Goal: Ask a question: Seek information or help from site administrators or community

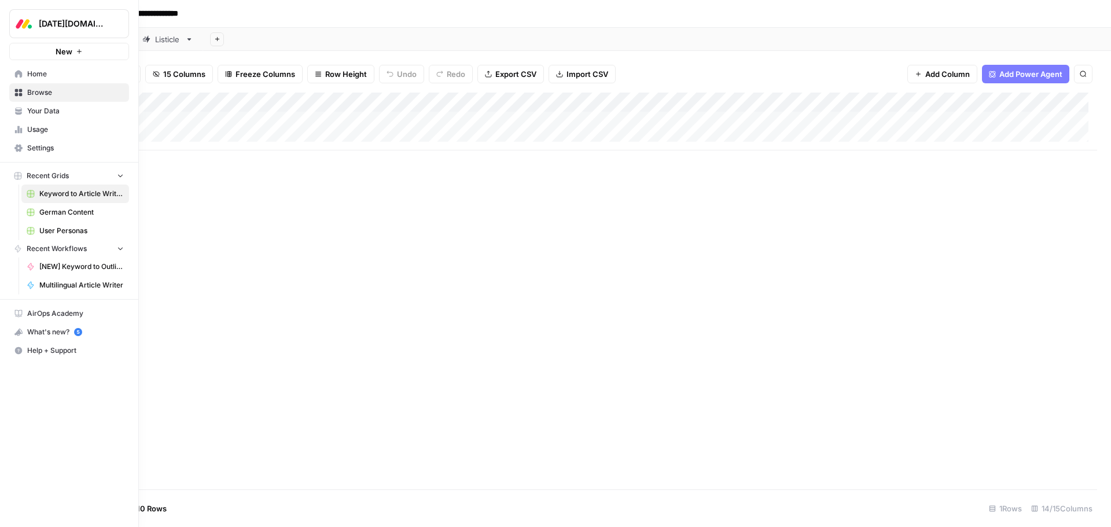
click at [64, 94] on span "Browse" at bounding box center [75, 92] width 97 height 10
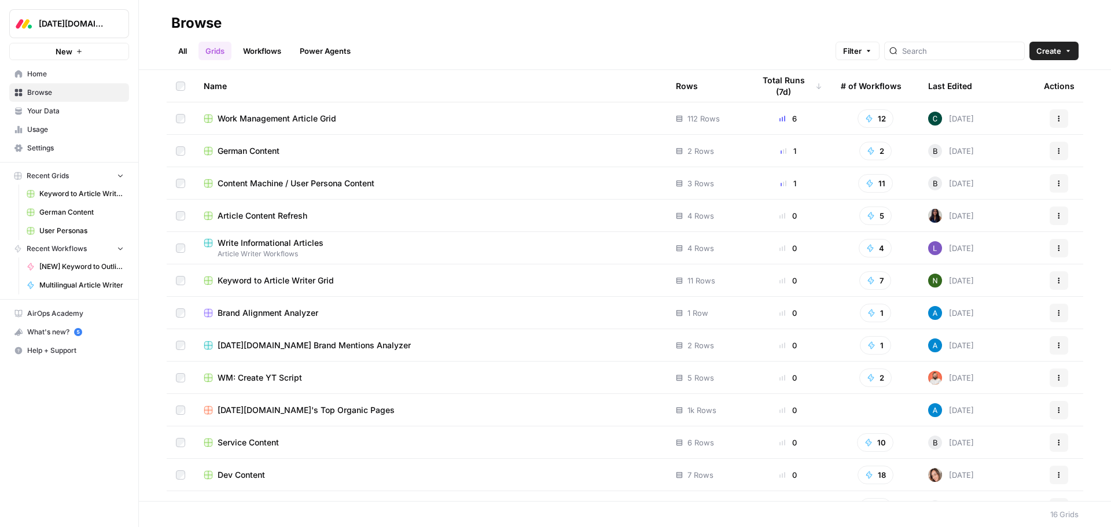
click at [270, 51] on link "Workflows" at bounding box center [262, 51] width 52 height 19
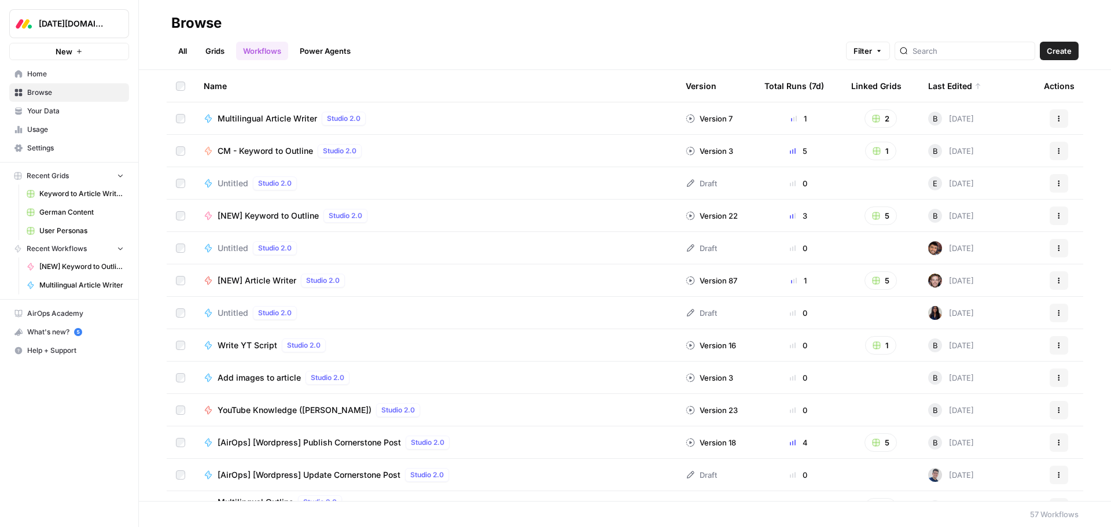
click at [286, 439] on span "[AirOps] [Wordpress] Publish Cornerstone Post" at bounding box center [309, 443] width 183 height 12
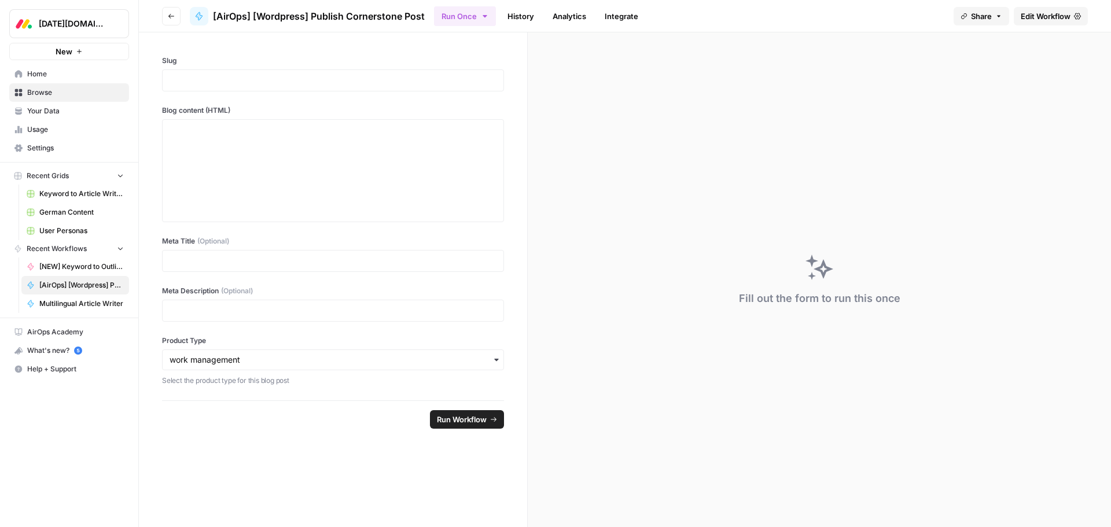
click at [1063, 19] on span "Edit Workflow" at bounding box center [1046, 16] width 50 height 12
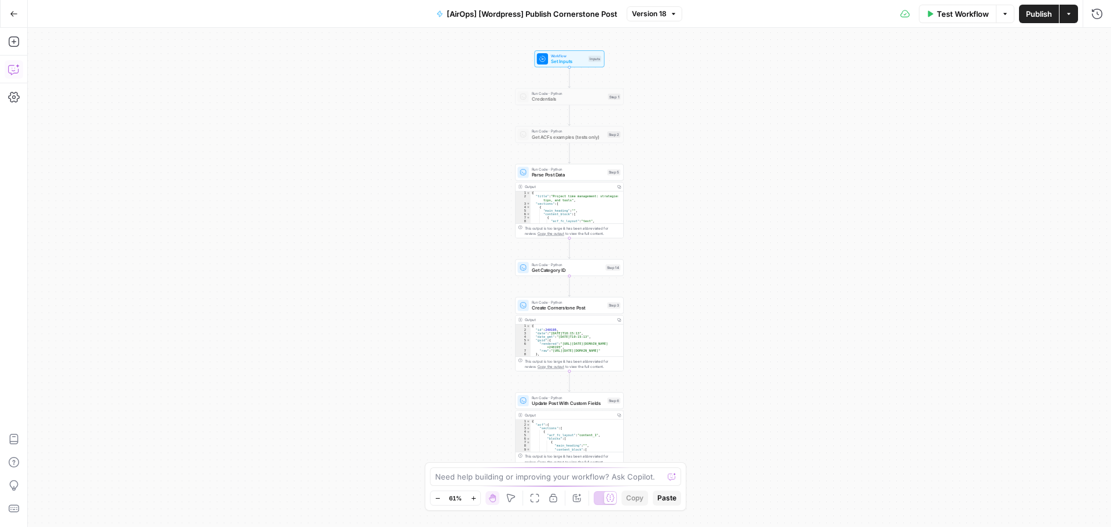
click at [19, 74] on icon "button" at bounding box center [14, 70] width 12 height 12
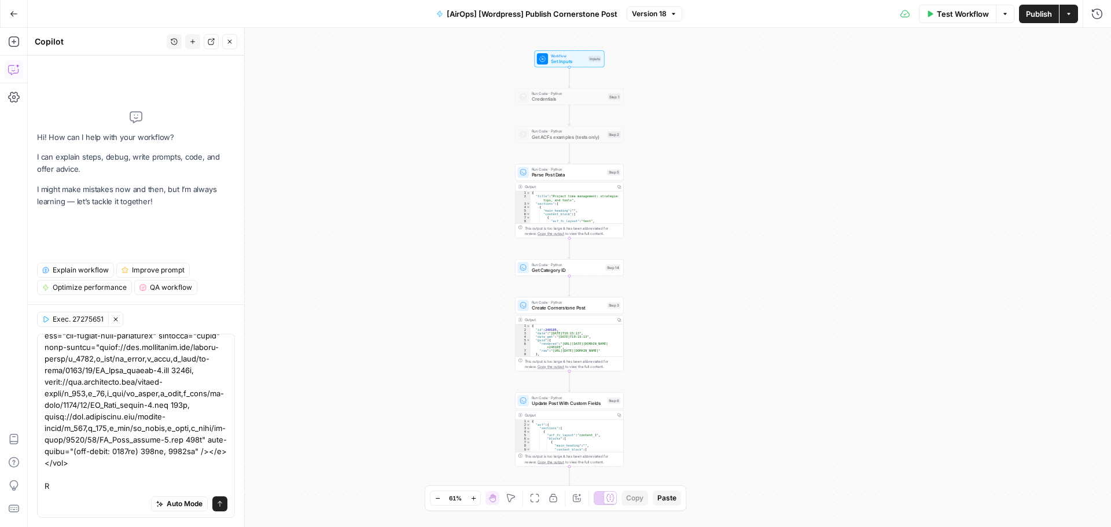
scroll to position [391, 0]
type textarea "Hey question, if I have an image code that I add to my blog post, to the articl…"
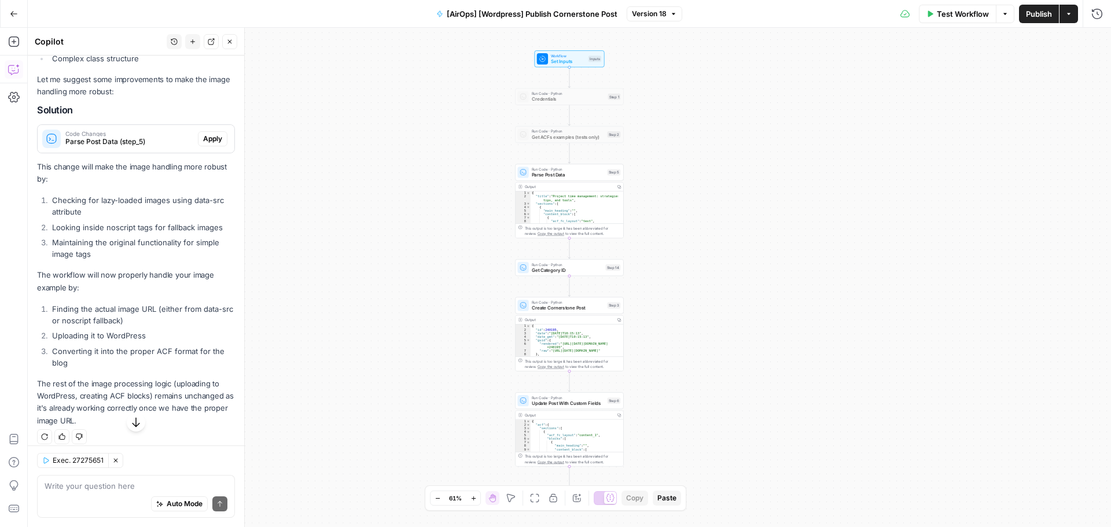
scroll to position [588, 0]
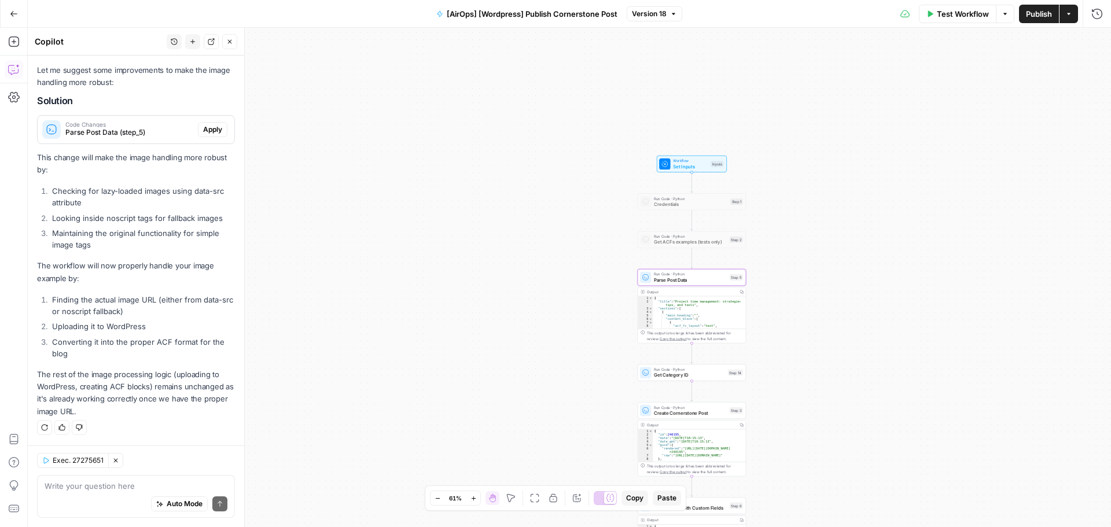
click at [204, 130] on span "Apply" at bounding box center [212, 129] width 19 height 10
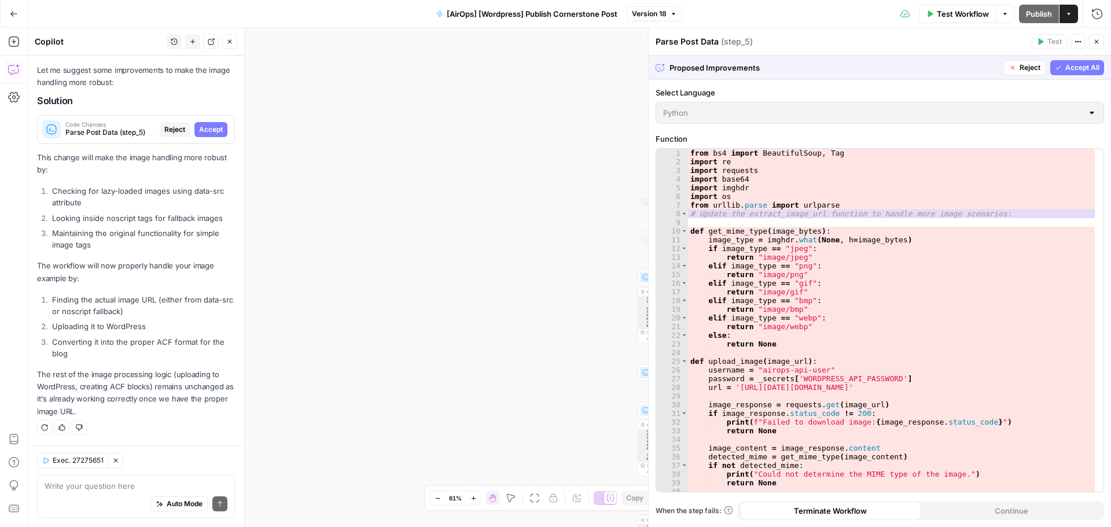
click at [1075, 67] on span "Accept All" at bounding box center [1082, 68] width 34 height 10
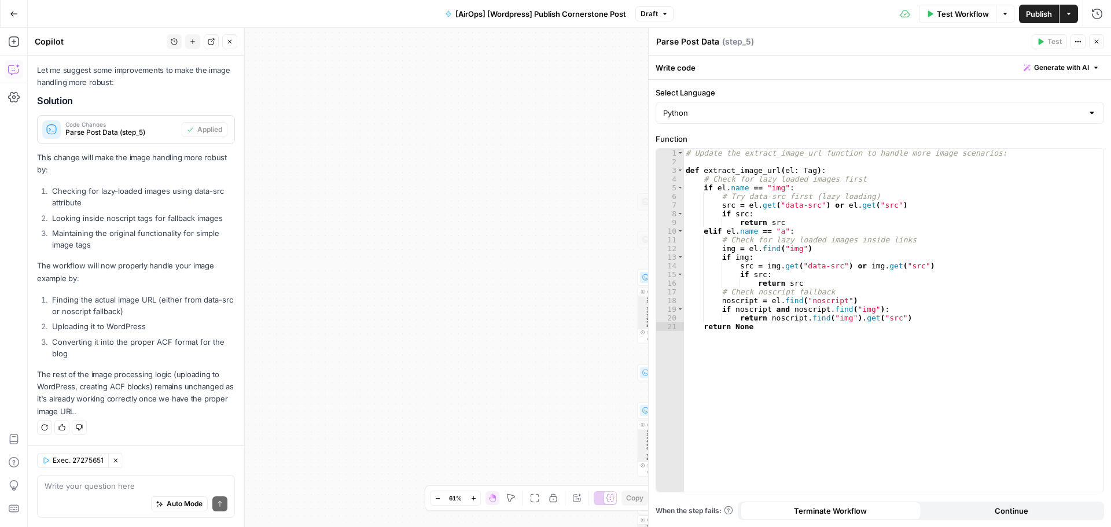
click at [1035, 15] on span "Publish" at bounding box center [1039, 14] width 26 height 12
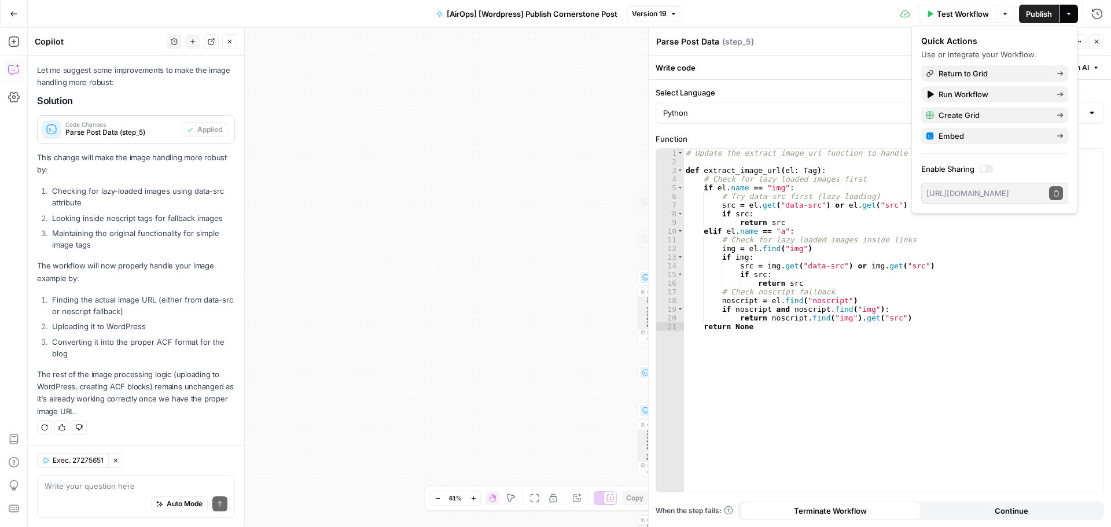
click at [68, 493] on div "Auto Mode Send" at bounding box center [136, 504] width 183 height 25
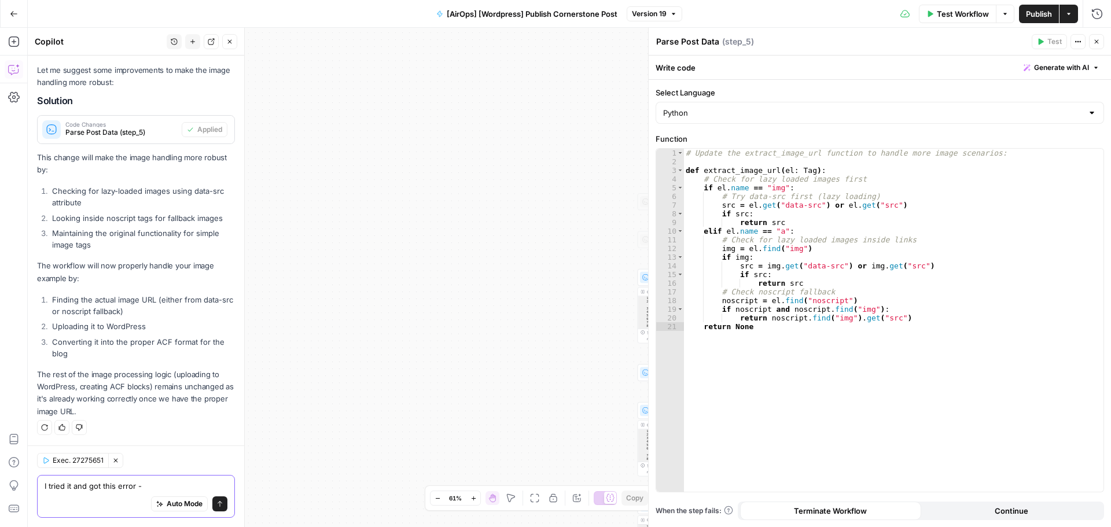
paste textarea "{ "message": "Error: name 'Tag' is not defined\nFile \"code\", line 4, in def e…"
type textarea "I tried it and got this error - { "message": "Error: name 'Tag' is not defined\…"
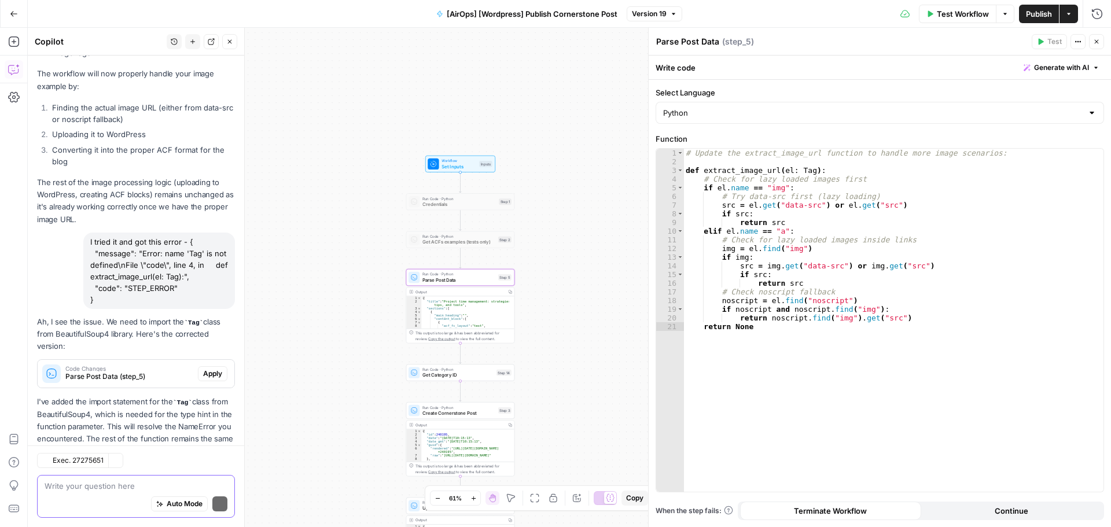
scroll to position [851, 0]
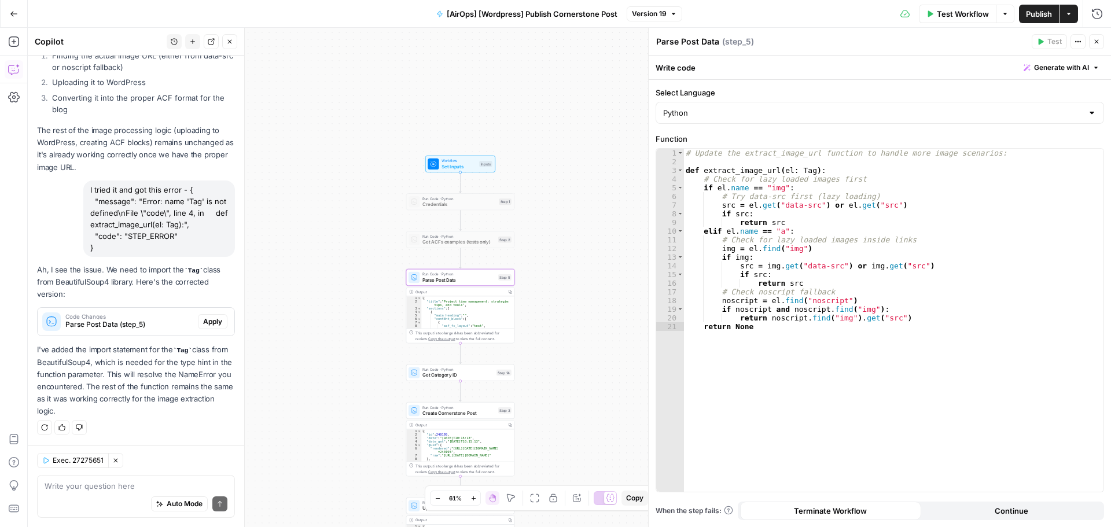
click at [162, 322] on span "Parse Post Data (step_5)" at bounding box center [129, 324] width 128 height 10
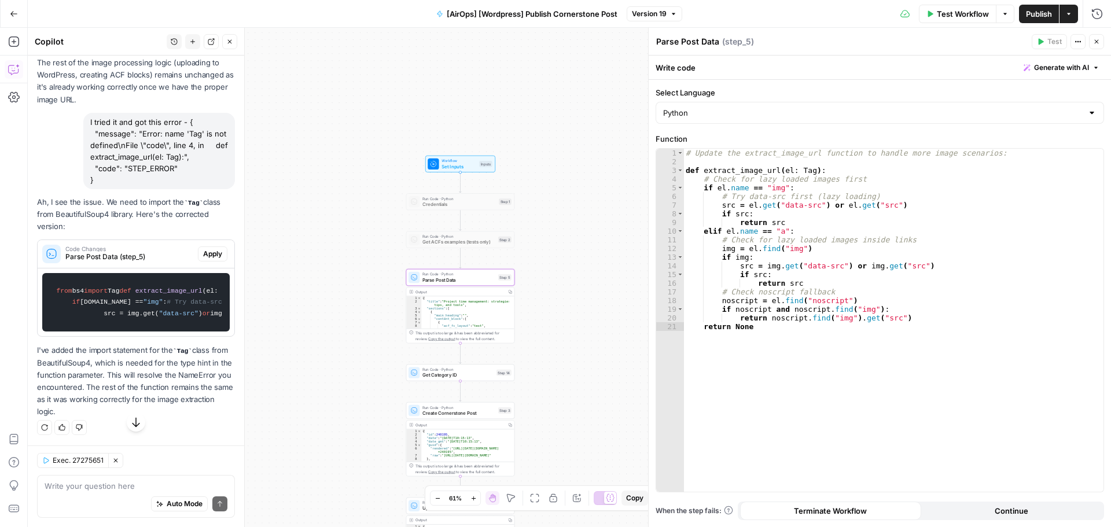
scroll to position [1130, 0]
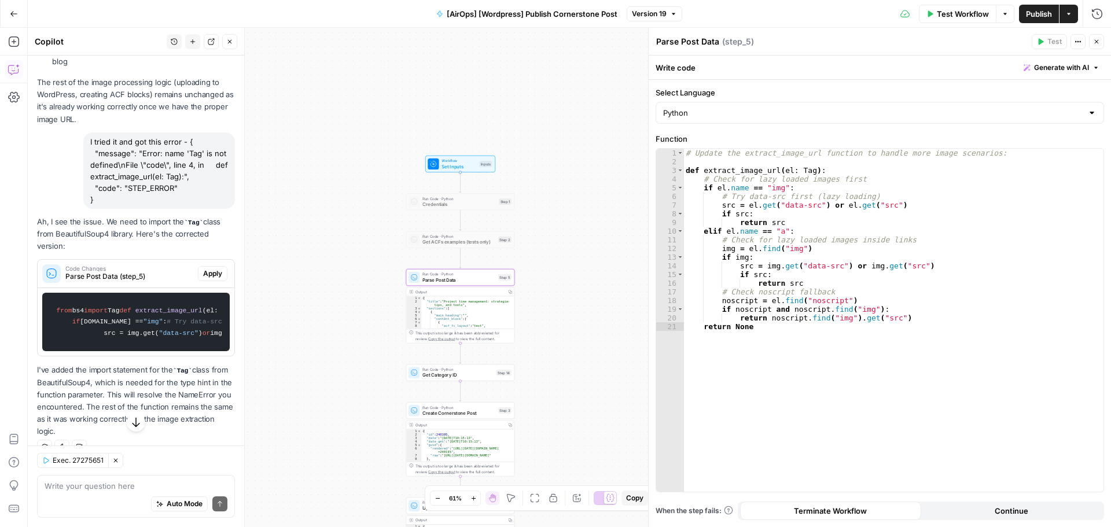
click at [198, 275] on button "Apply" at bounding box center [213, 273] width 30 height 15
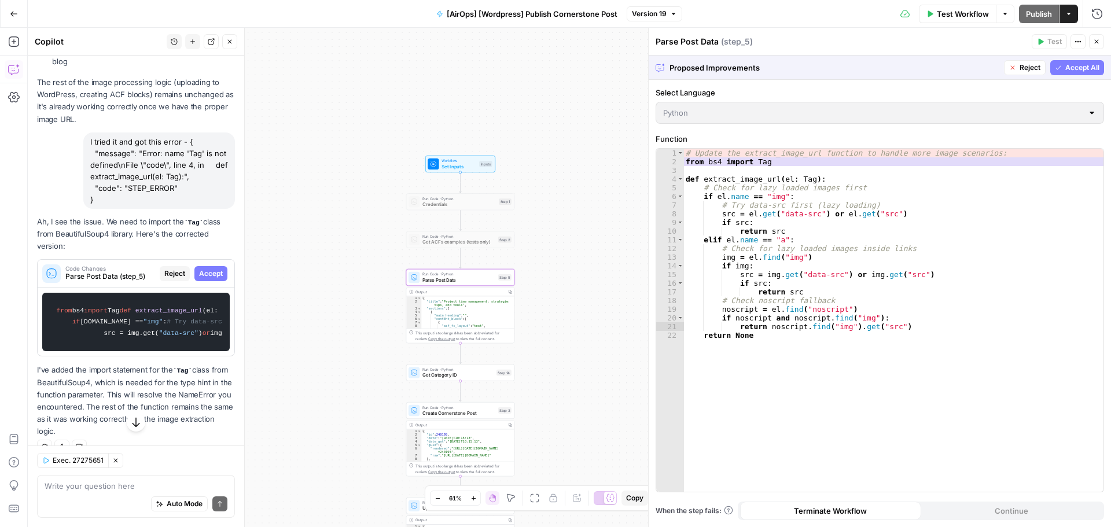
click at [205, 278] on span "Accept" at bounding box center [211, 274] width 24 height 10
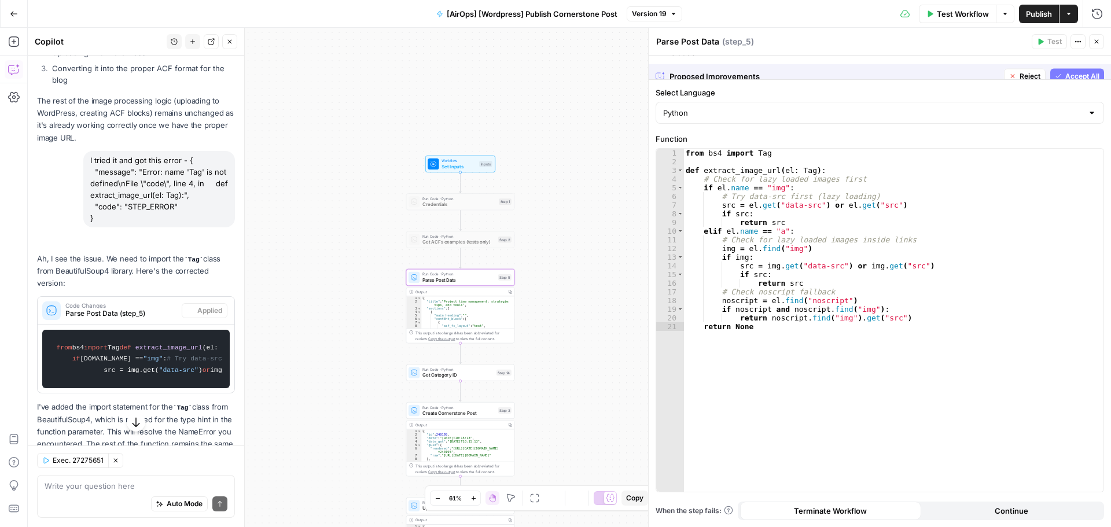
scroll to position [899, 0]
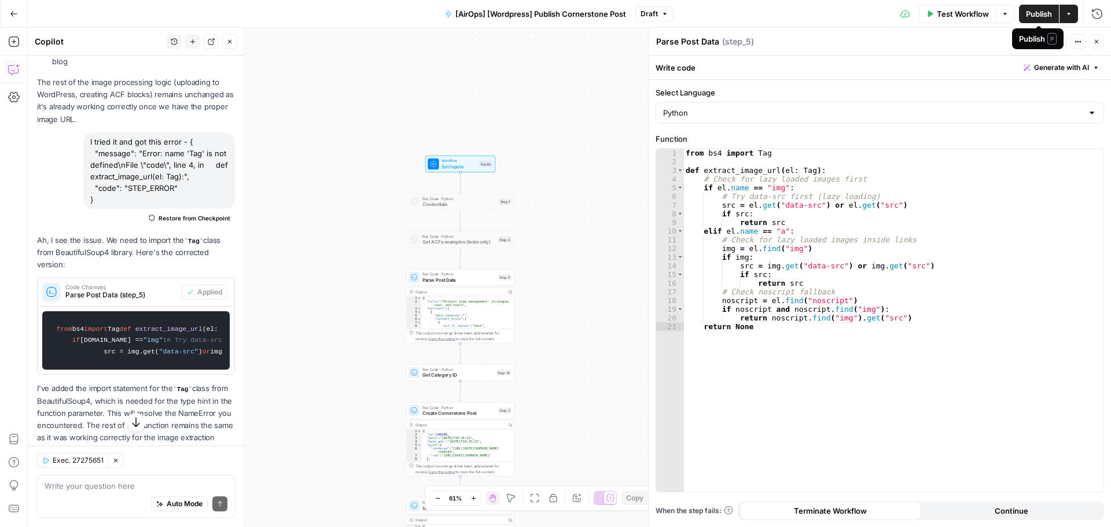
click at [1039, 19] on span "Publish" at bounding box center [1039, 14] width 26 height 12
click at [90, 480] on textarea at bounding box center [136, 486] width 183 height 12
paste textarea "{ "message": "Error: 'NoneType' object is not subscriptable\nFile \"code\", lin…"
type textarea "I got this error - { "message": "Error: 'NoneType' object is not subscriptable\…"
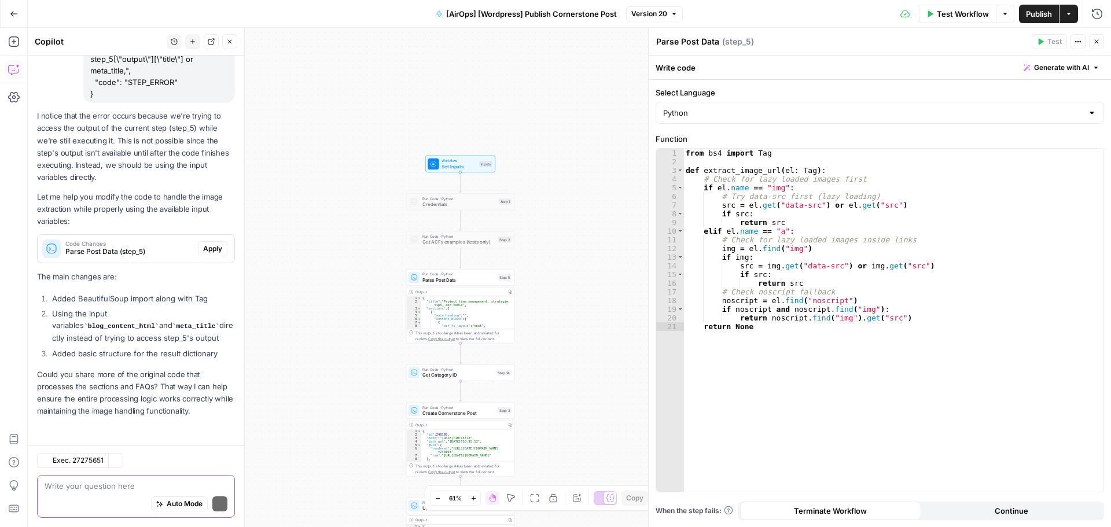
scroll to position [1571, 0]
drag, startPoint x: 75, startPoint y: 312, endPoint x: 211, endPoint y: 332, distance: 136.8
click at [211, 330] on li "Using the input variables blog_content_html and meta_title directly instead of …" at bounding box center [142, 326] width 186 height 36
click at [208, 335] on li "Using the input variables blog_content_html and meta_title directly instead of …" at bounding box center [142, 326] width 186 height 36
drag, startPoint x: 84, startPoint y: 354, endPoint x: 215, endPoint y: 409, distance: 141.9
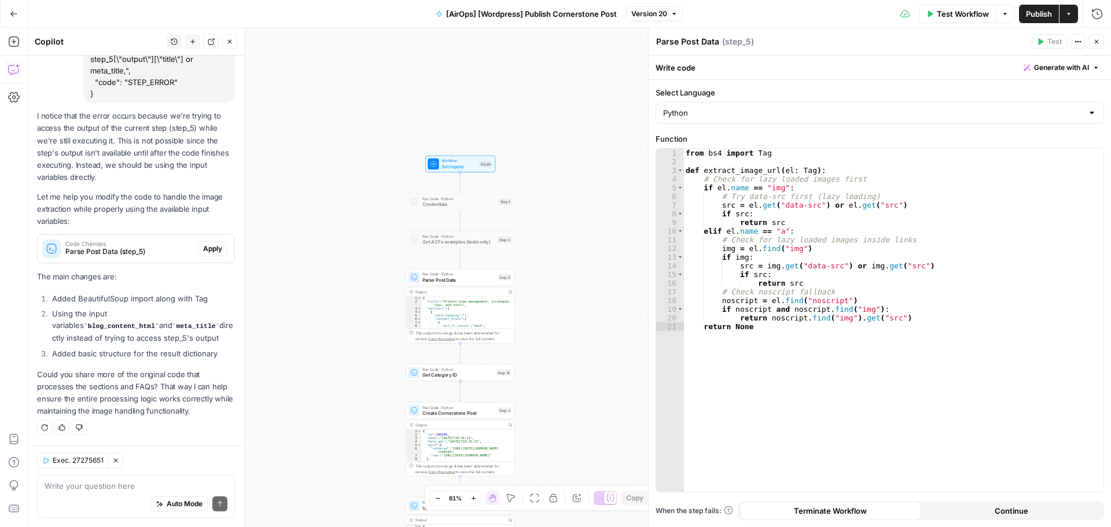
click at [216, 405] on div "I notice that the error occurs because we're trying to access the output of the…" at bounding box center [136, 263] width 198 height 307
drag, startPoint x: 215, startPoint y: 409, endPoint x: 216, endPoint y: 384, distance: 24.9
click at [215, 410] on p "Could you share more of the original code that processes the sections and FAQs?…" at bounding box center [136, 393] width 198 height 49
click at [206, 251] on span "Apply" at bounding box center [212, 249] width 19 height 10
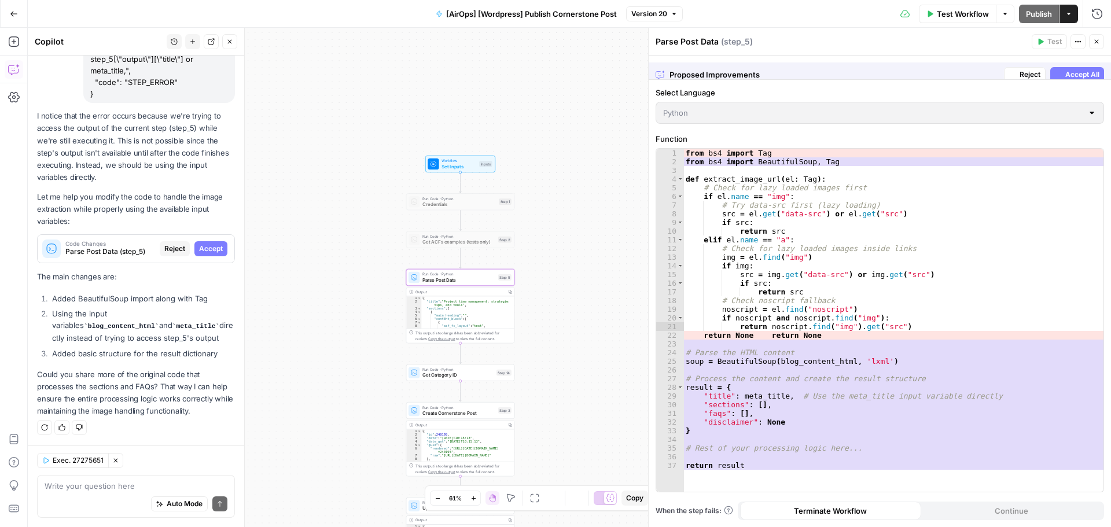
scroll to position [1534, 0]
click at [212, 244] on span "Accept" at bounding box center [211, 249] width 24 height 10
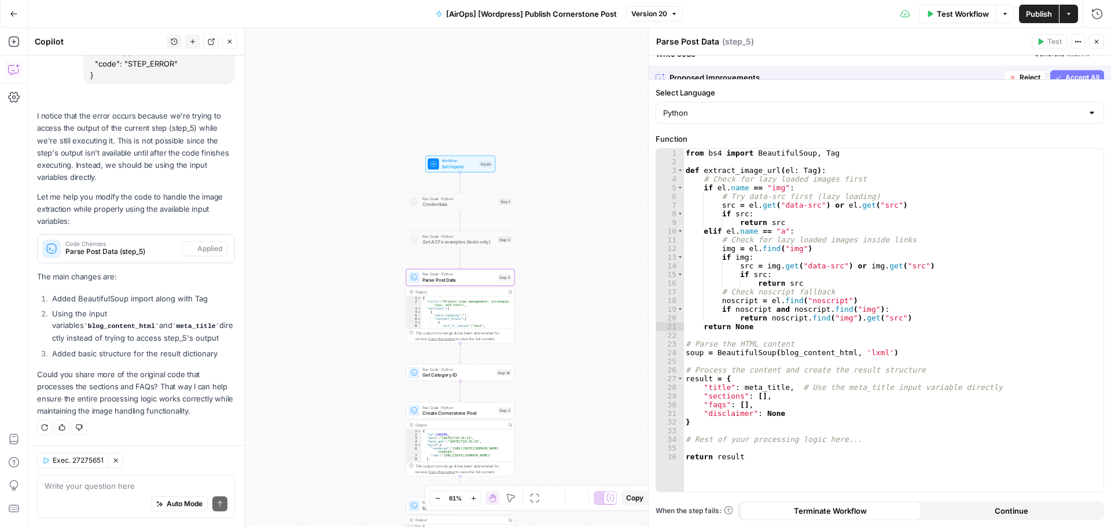
scroll to position [1590, 0]
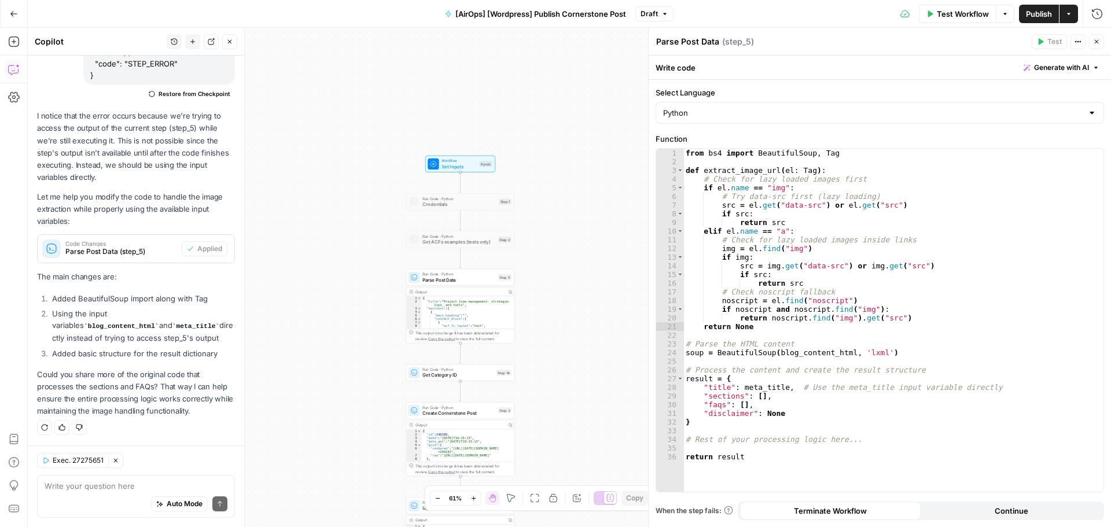
click at [1041, 12] on span "Publish" at bounding box center [1039, 14] width 26 height 12
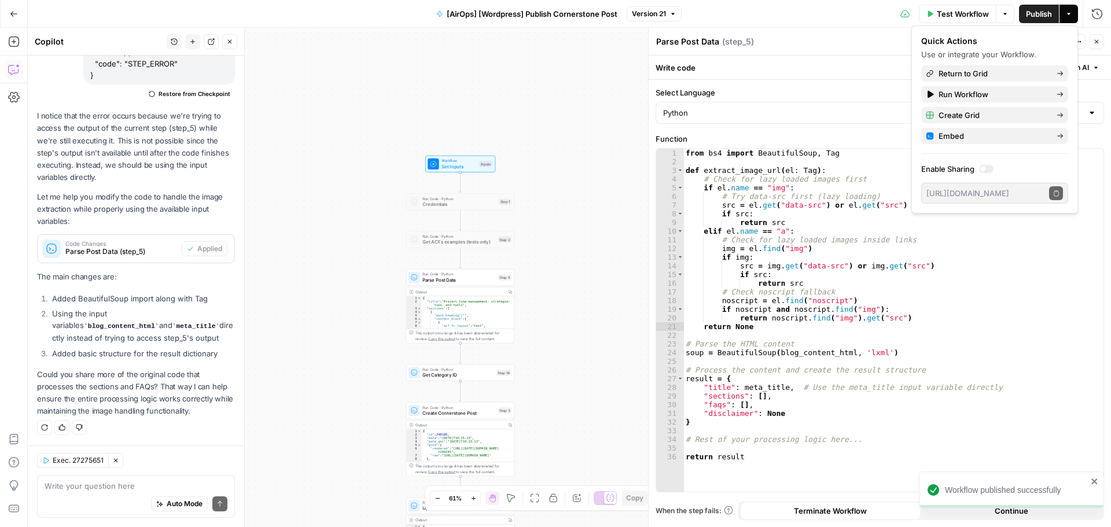
click at [664, 17] on span "Version 21" at bounding box center [649, 14] width 34 height 10
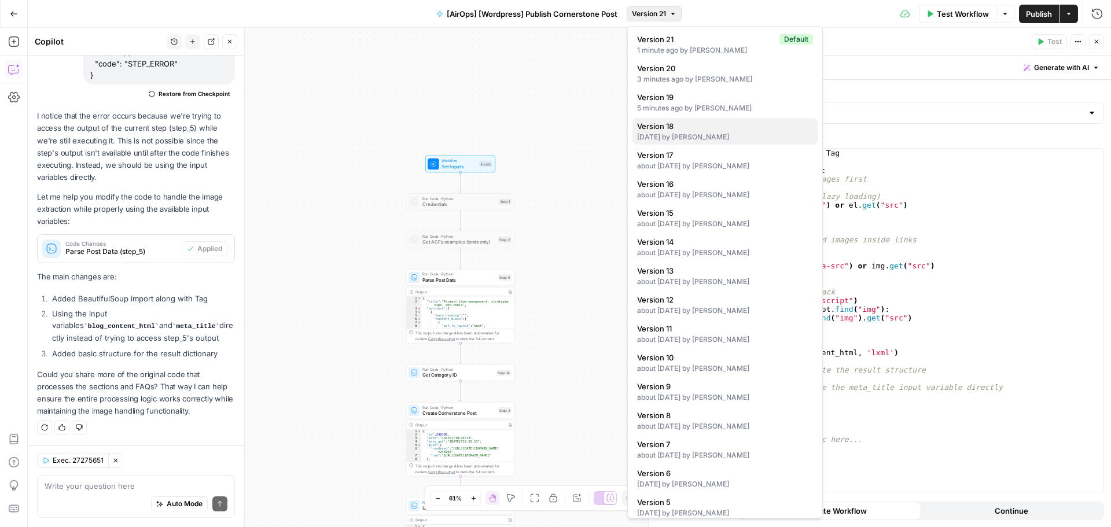
click at [759, 134] on div "17 days ago by Ben Kazinik" at bounding box center [725, 137] width 176 height 10
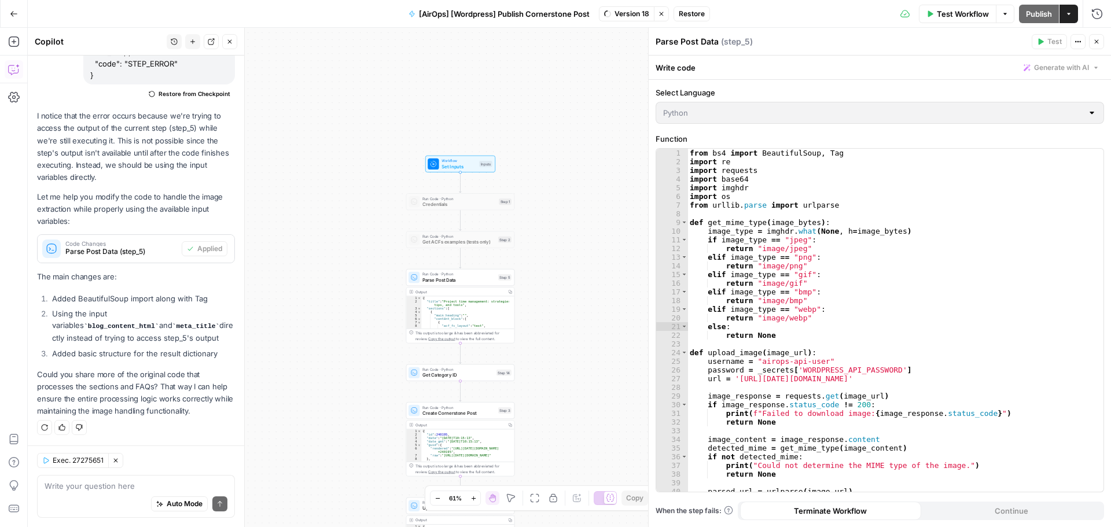
scroll to position [1571, 0]
click at [702, 13] on span "Restore" at bounding box center [692, 14] width 26 height 10
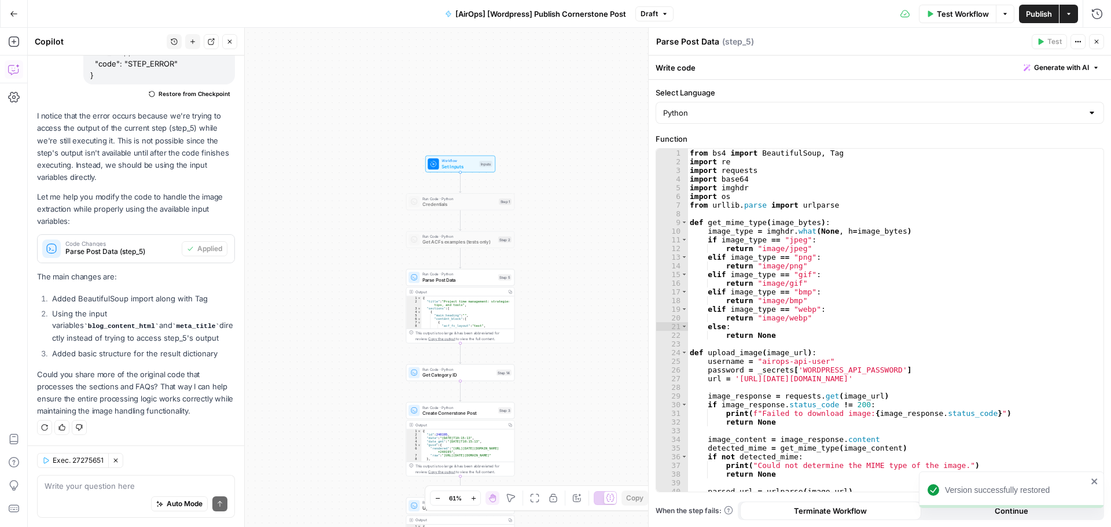
click at [1038, 10] on span "Publish" at bounding box center [1039, 14] width 26 height 12
click at [1094, 45] on button "Close" at bounding box center [1096, 41] width 15 height 15
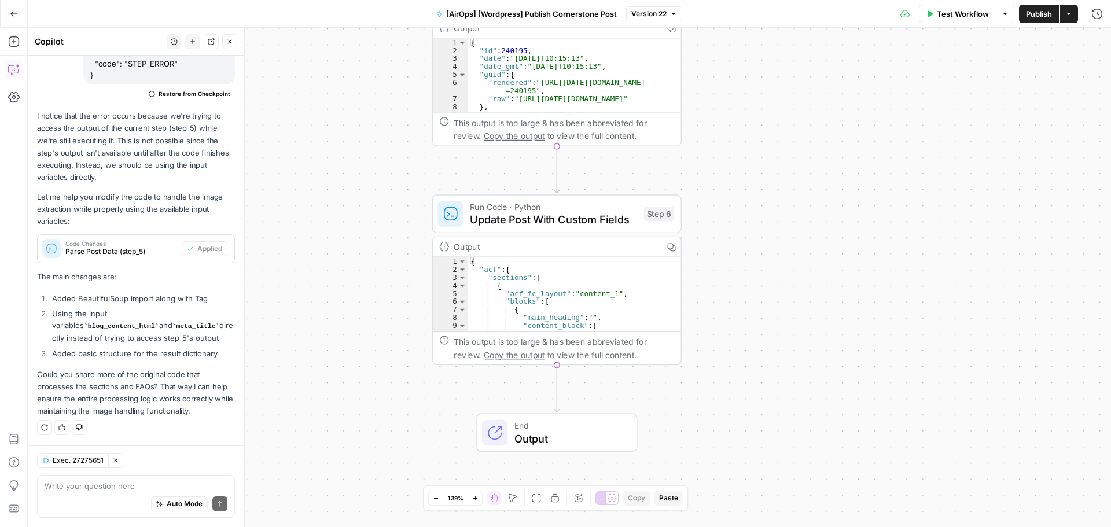
drag, startPoint x: 358, startPoint y: 359, endPoint x: 340, endPoint y: 258, distance: 102.9
click at [340, 258] on div "Workflow Set Inputs Inputs Run Code · Python Credentials Step 1 Run Code · Pyth…" at bounding box center [569, 277] width 1083 height 499
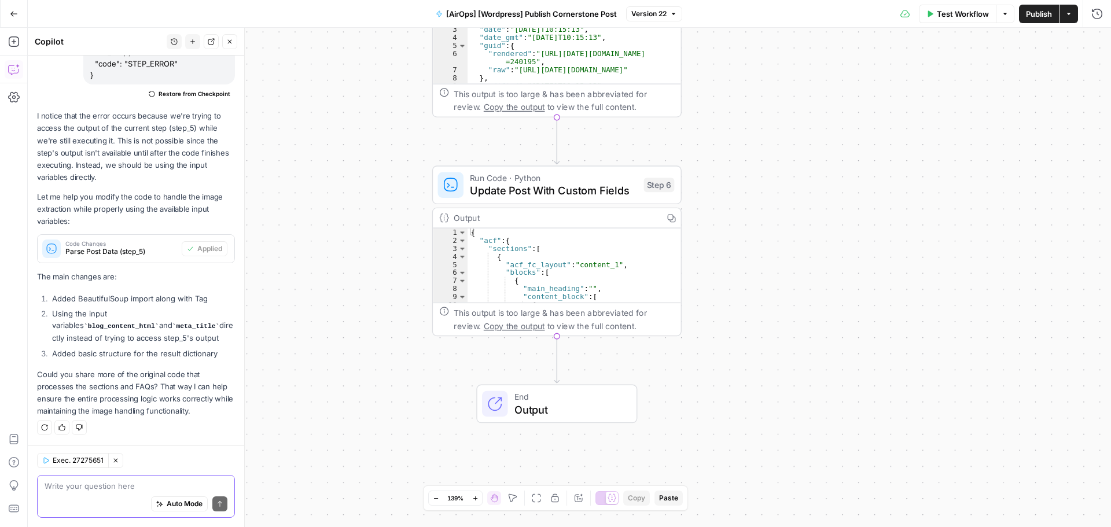
click at [93, 486] on textarea at bounding box center [136, 486] width 183 height 12
click at [121, 460] on button "Clear Selection" at bounding box center [115, 460] width 15 height 15
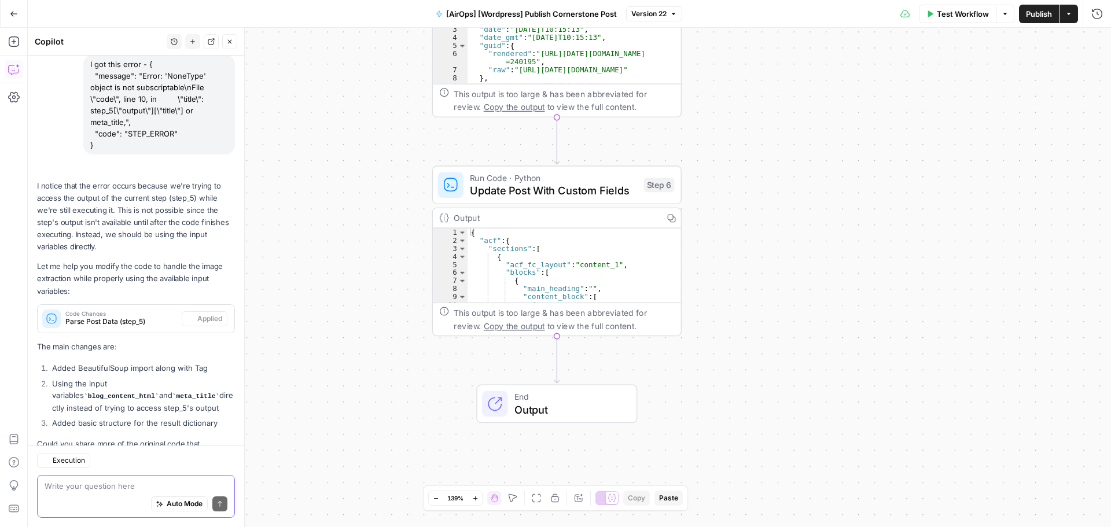
scroll to position [1291, 0]
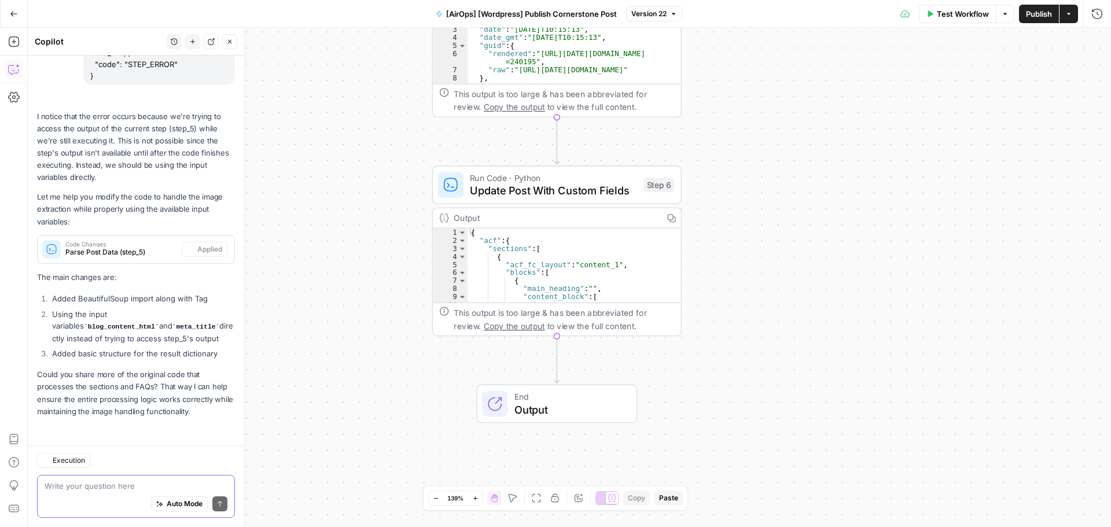
click at [131, 484] on textarea at bounding box center [136, 486] width 183 height 12
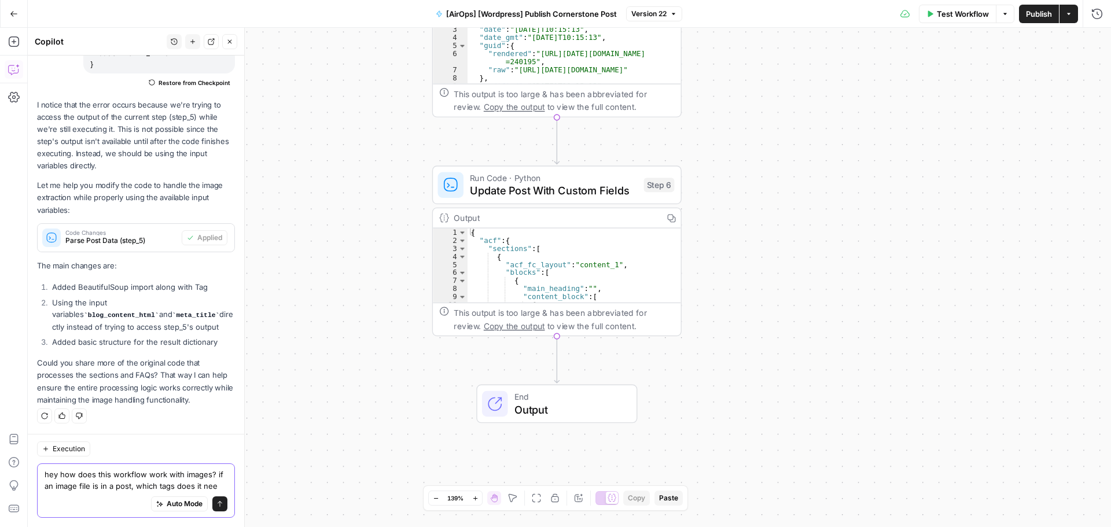
scroll to position [1314, 0]
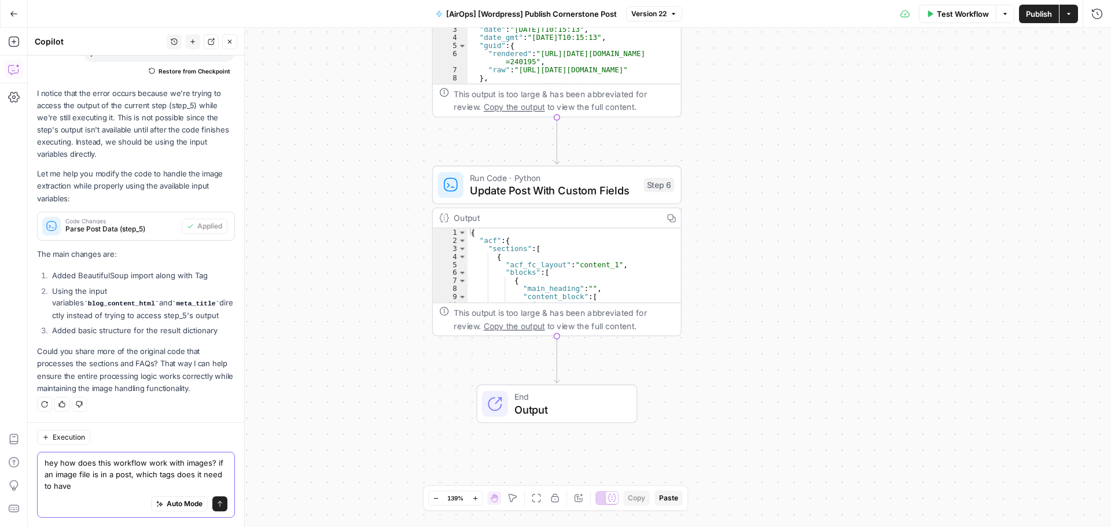
type textarea "hey how does this workflow work with images? if an image file is in a post, whi…"
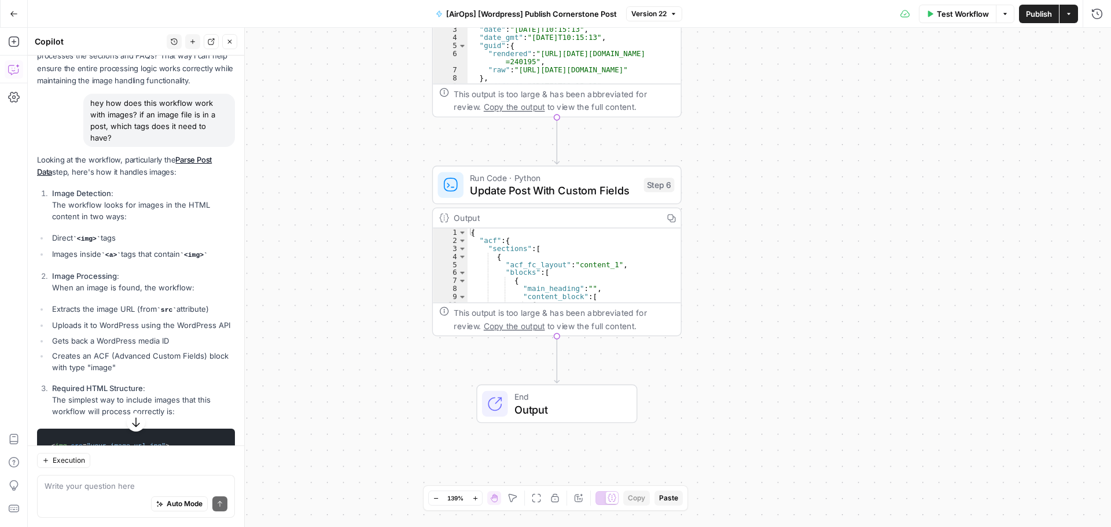
scroll to position [1641, 0]
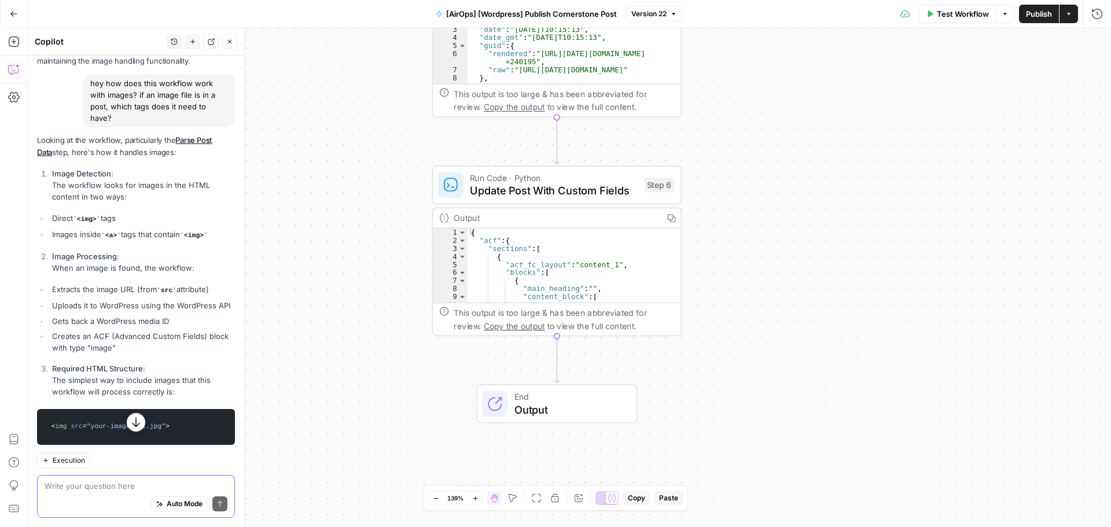
click at [109, 491] on textarea at bounding box center [136, 486] width 183 height 12
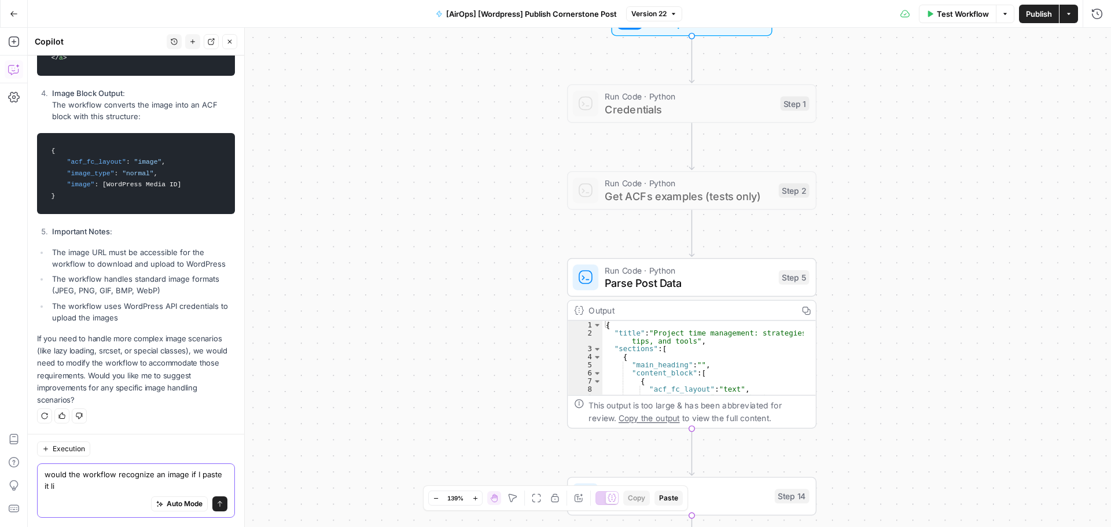
scroll to position [2115, 0]
paste textarea "<a href="https://auth.monday.com/users/sign_up_new"> <img width="1005" height="…"
type textarea "would the workflow recognize an image if I paste it like this into the article?…"
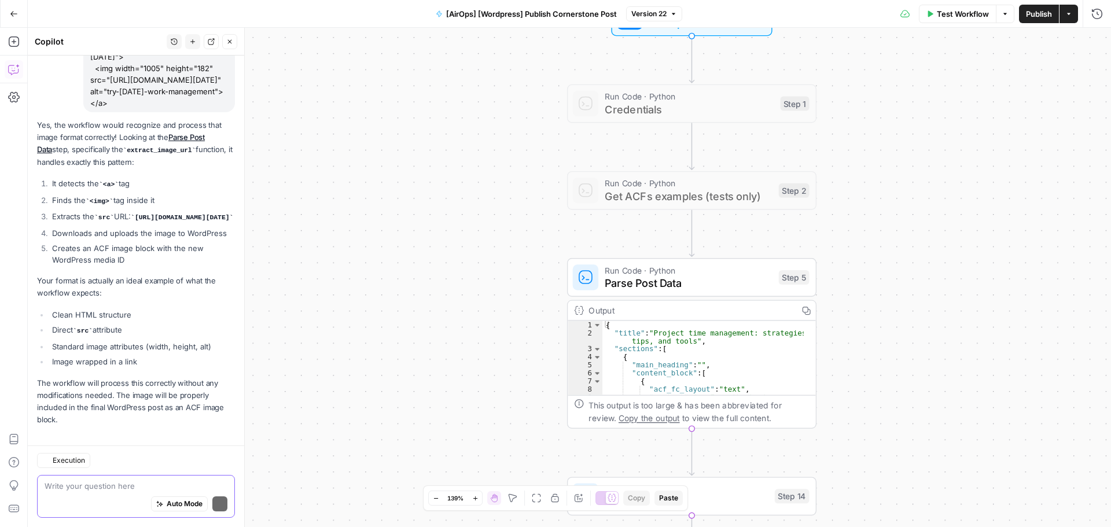
scroll to position [2597, 0]
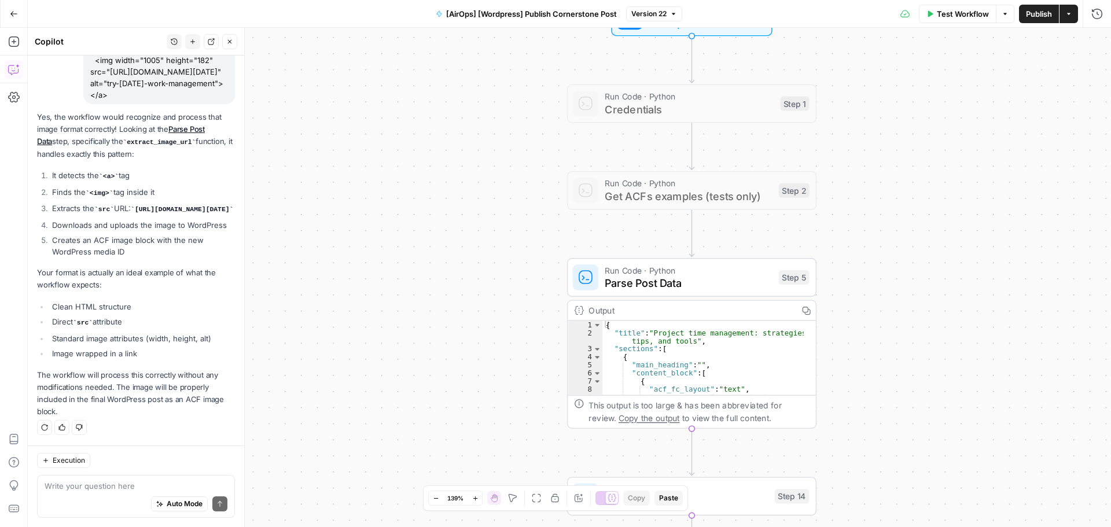
click at [95, 495] on div "Auto Mode Send" at bounding box center [136, 504] width 183 height 25
type textarea "what is the div class that it looks for?"
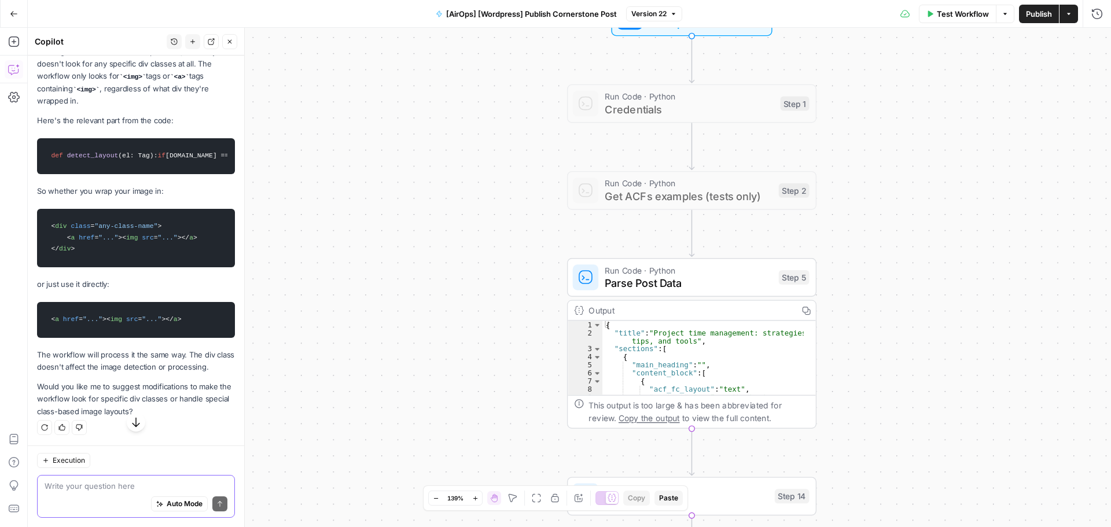
scroll to position [2928, 0]
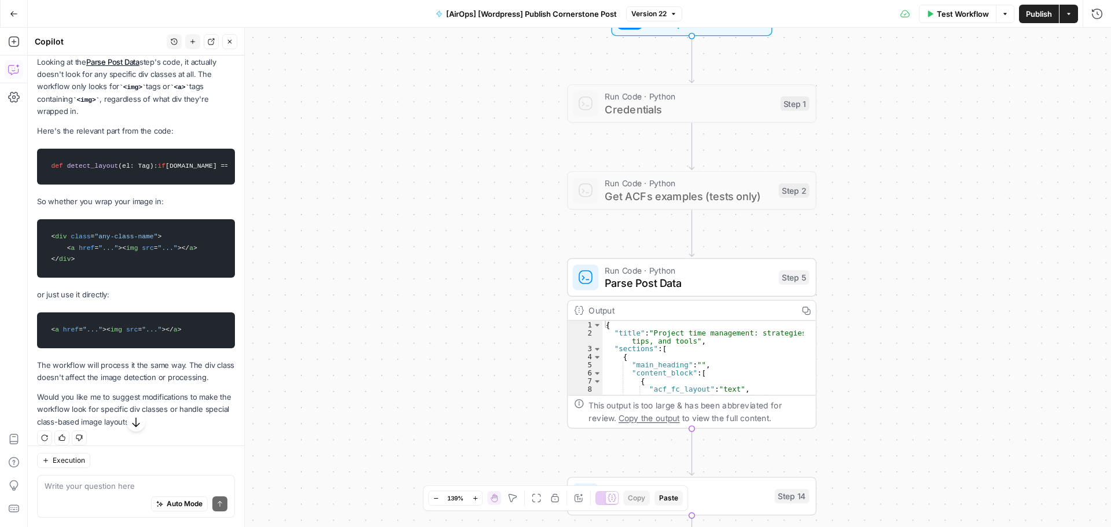
click at [203, 117] on p "Looking at the Parse Post Data step's code, it actually doesn't look for any sp…" at bounding box center [136, 86] width 198 height 61
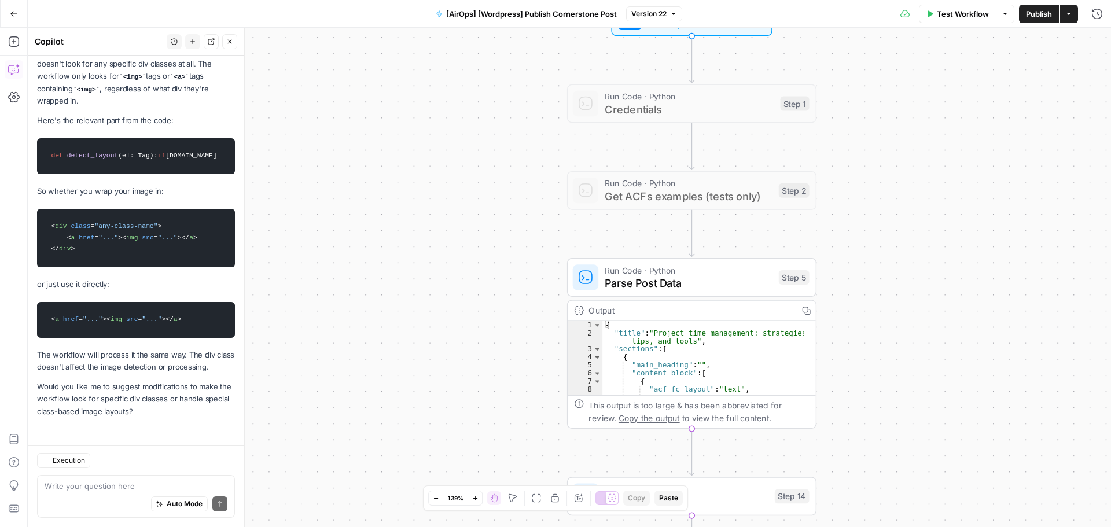
scroll to position [3044, 0]
click at [400, 240] on div "Workflow Set Inputs Inputs Run Code · Python Credentials Step 1 Run Code · Pyth…" at bounding box center [569, 277] width 1083 height 499
click at [19, 16] on button "Go Back" at bounding box center [13, 13] width 21 height 21
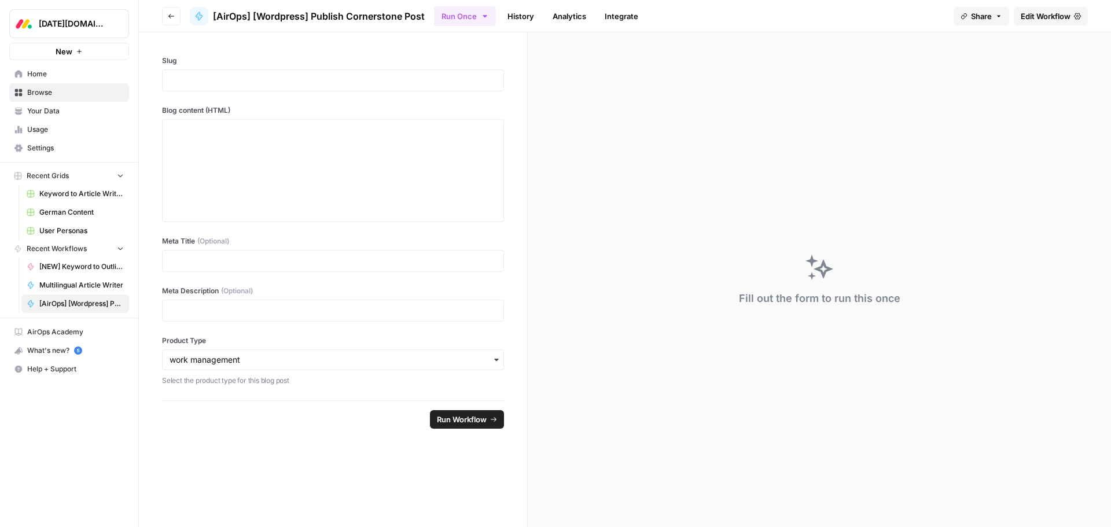
click at [48, 90] on span "Browse" at bounding box center [75, 92] width 97 height 10
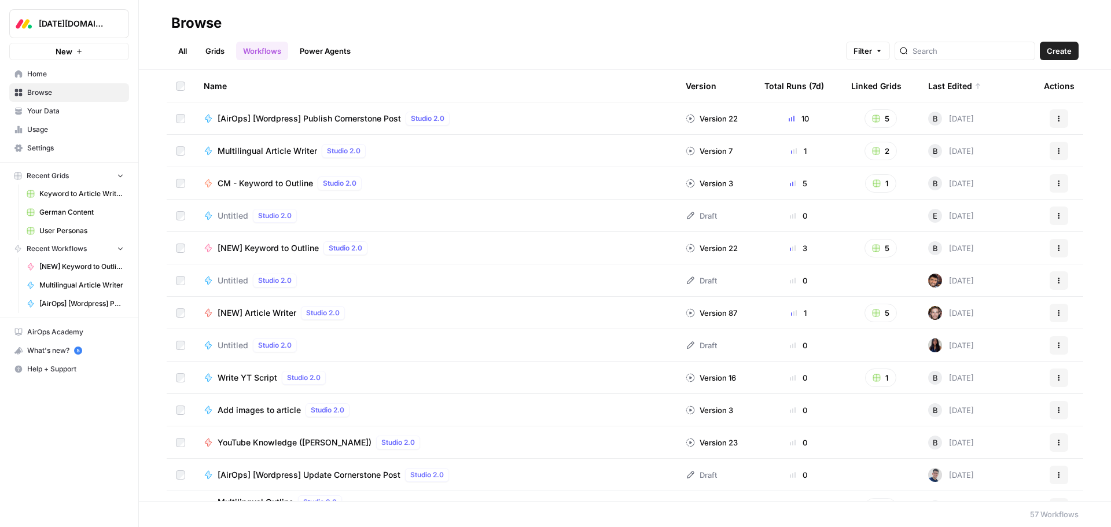
click at [285, 180] on span "CM - Keyword to Outline" at bounding box center [265, 184] width 95 height 12
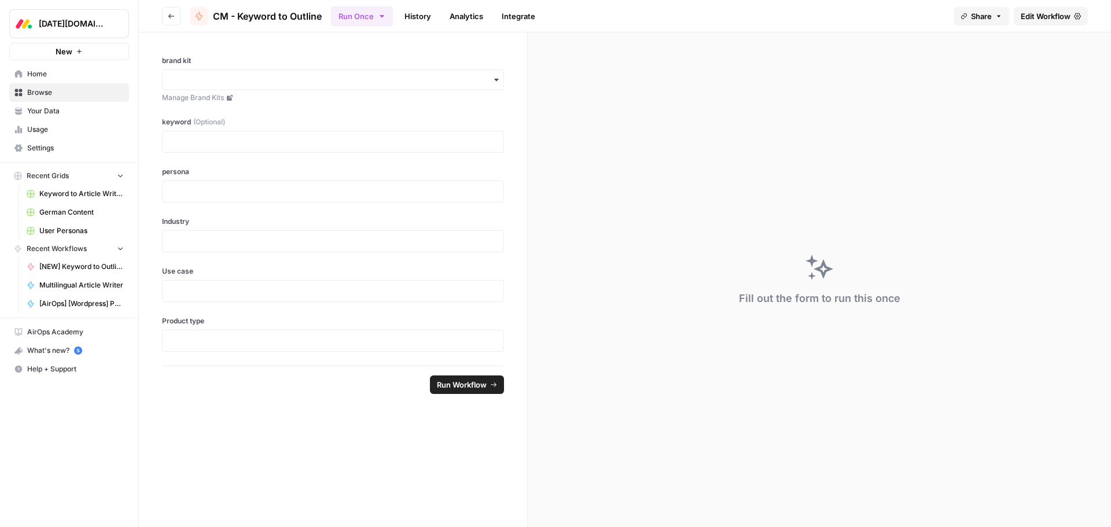
click at [1052, 16] on span "Edit Workflow" at bounding box center [1046, 16] width 50 height 12
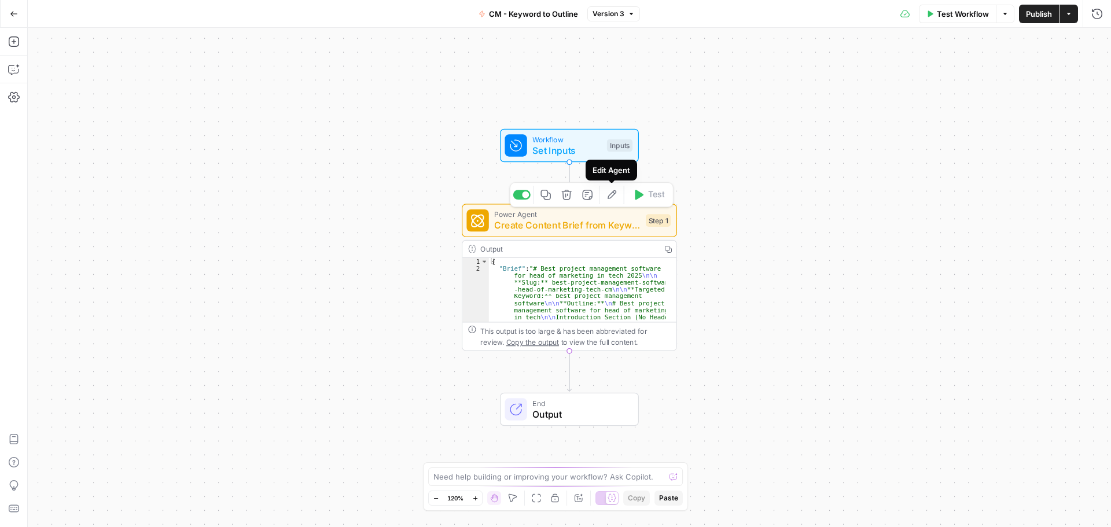
click at [616, 197] on icon "button" at bounding box center [612, 194] width 11 height 11
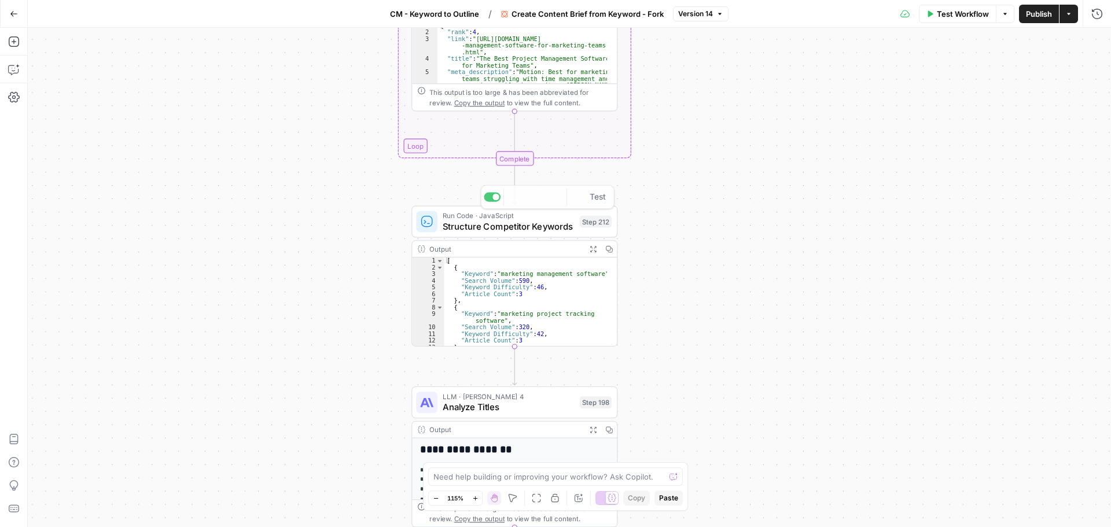
scroll to position [139, 0]
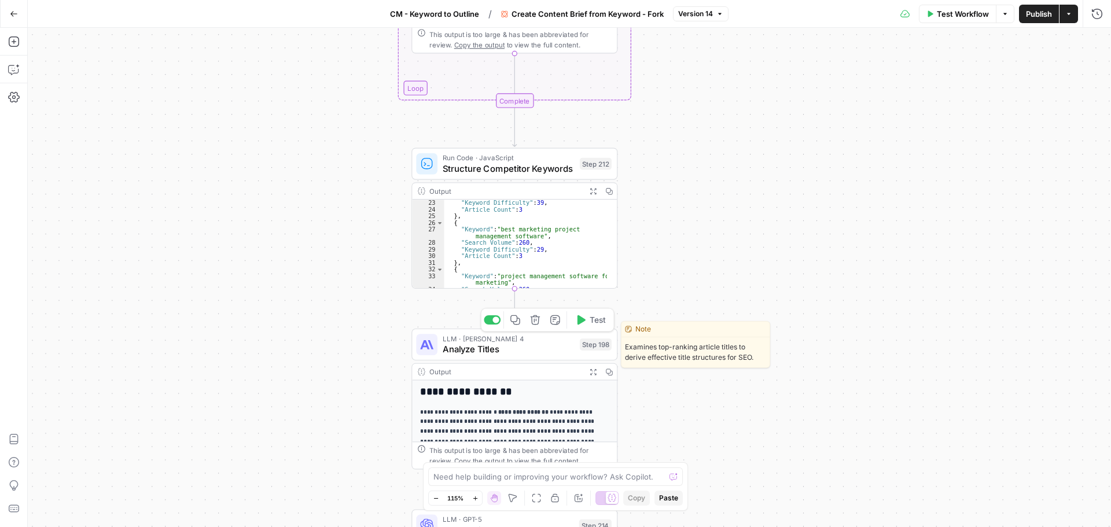
click at [532, 347] on span "Analyze Titles" at bounding box center [508, 349] width 131 height 13
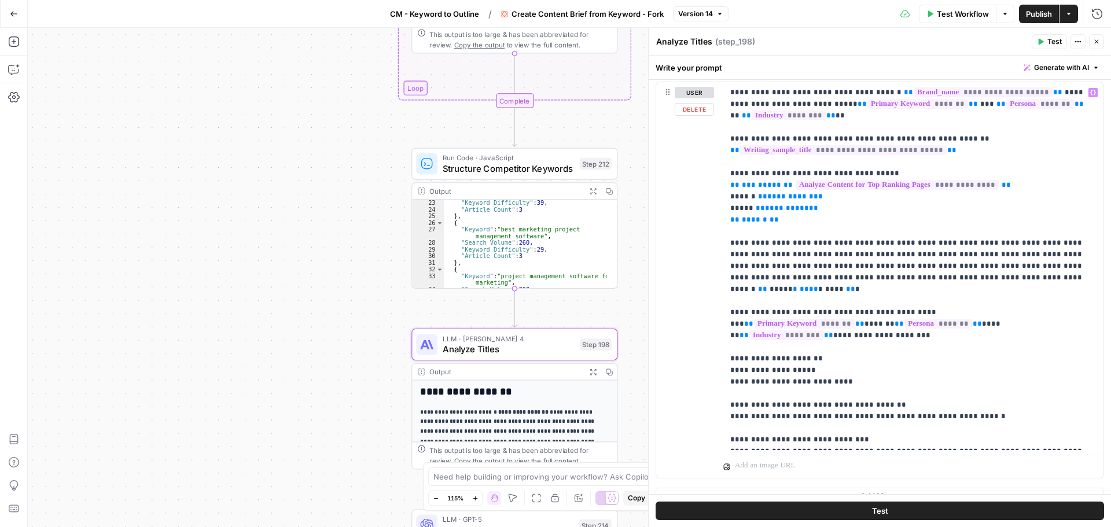
scroll to position [174, 0]
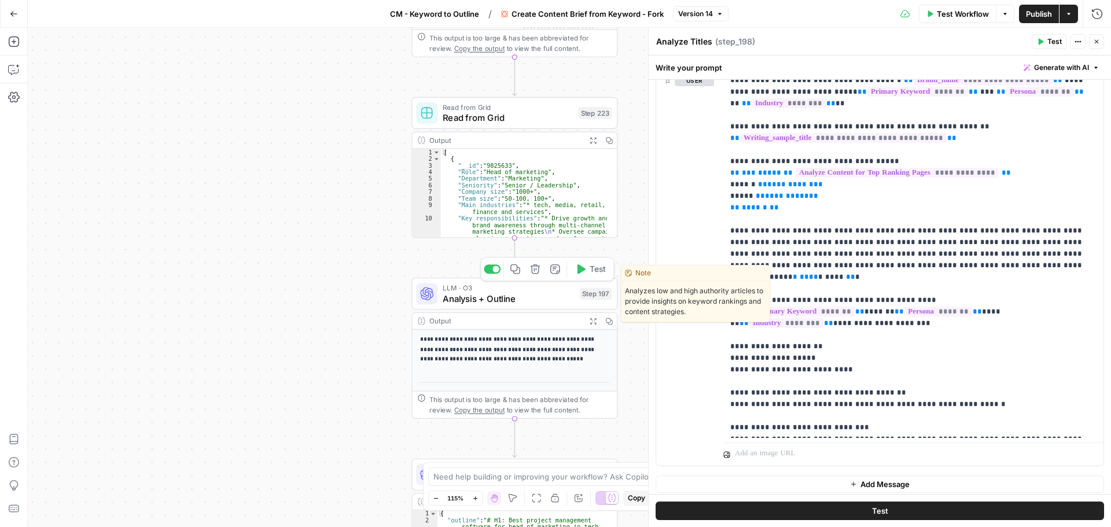
click at [539, 299] on span "Analysis + Outline" at bounding box center [508, 298] width 131 height 13
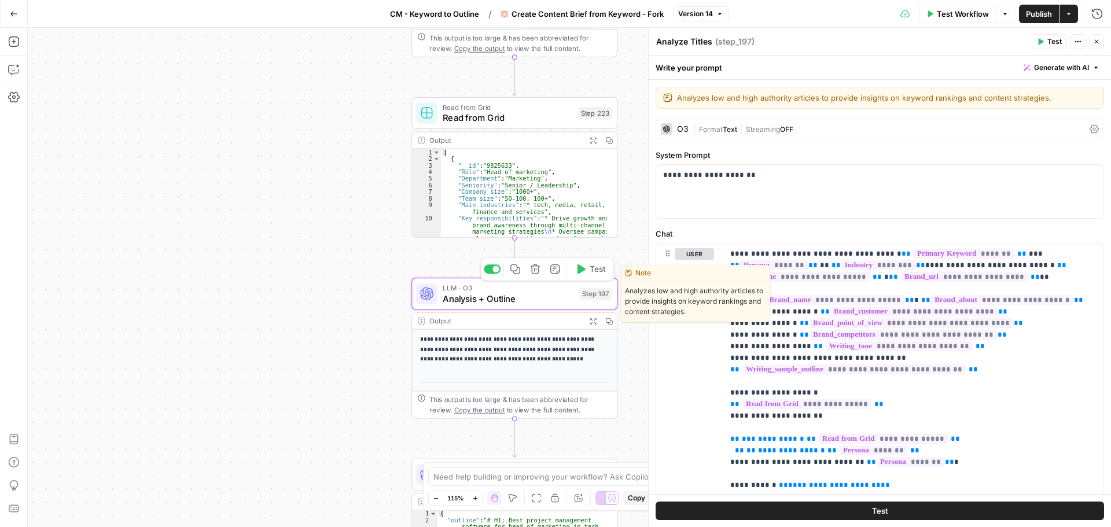
type textarea "Analysis + Outline"
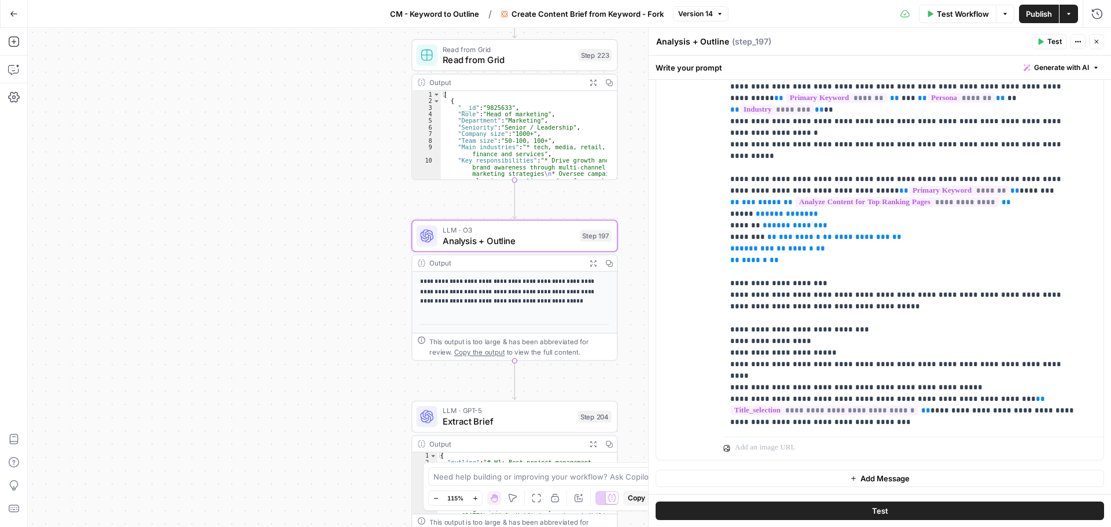
scroll to position [868, 0]
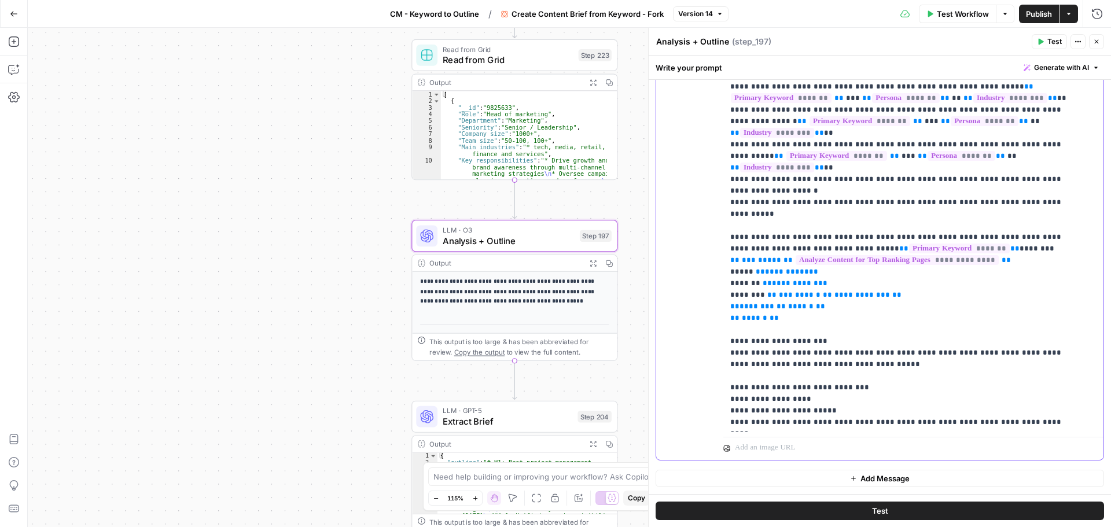
drag, startPoint x: 844, startPoint y: 308, endPoint x: 733, endPoint y: 271, distance: 117.7
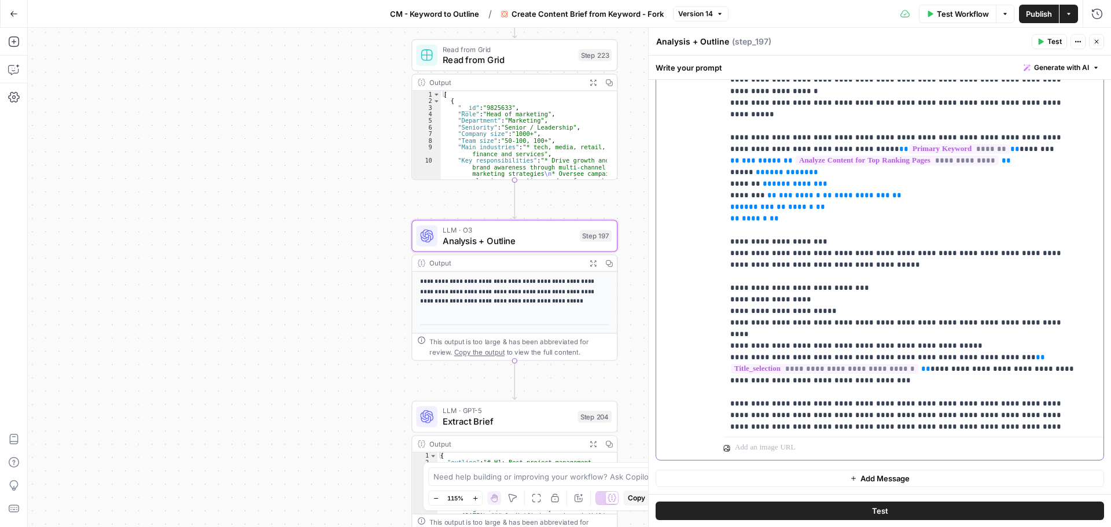
scroll to position [984, 0]
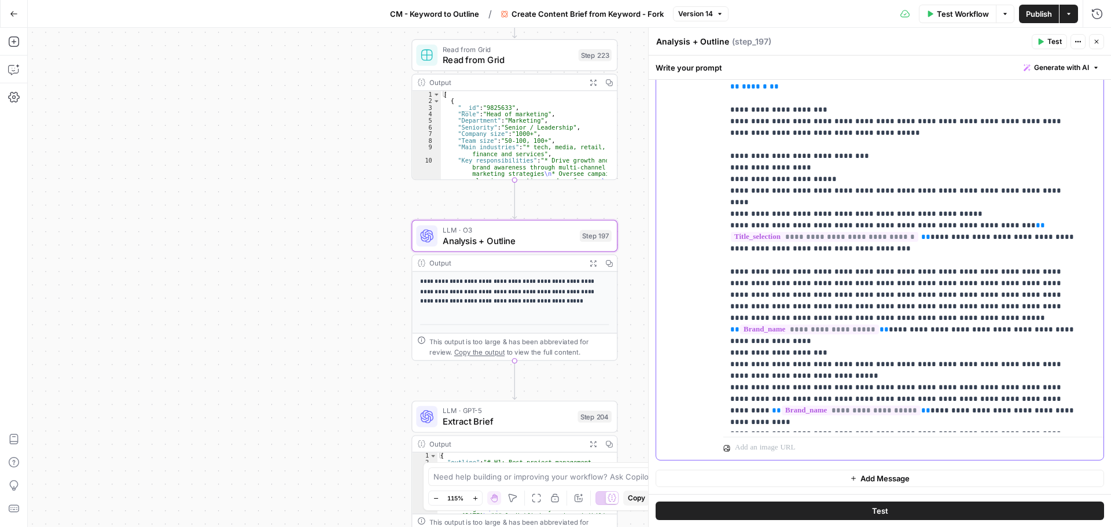
click at [696, 300] on div "user Delete" at bounding box center [694, 210] width 39 height 490
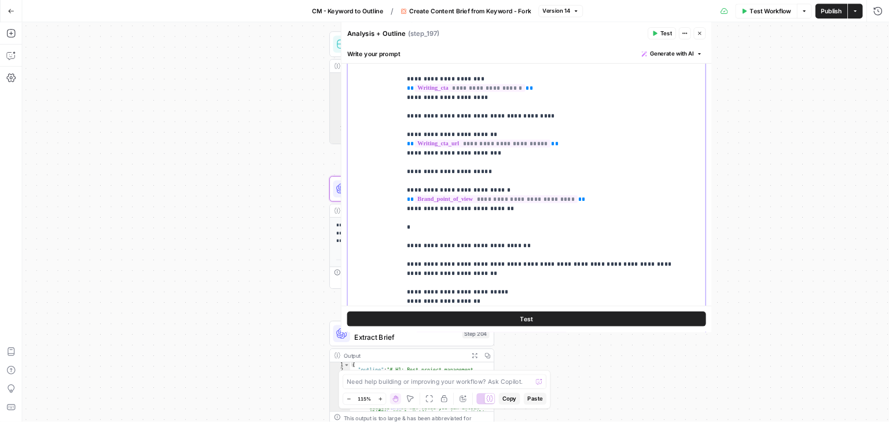
scroll to position [2720, 0]
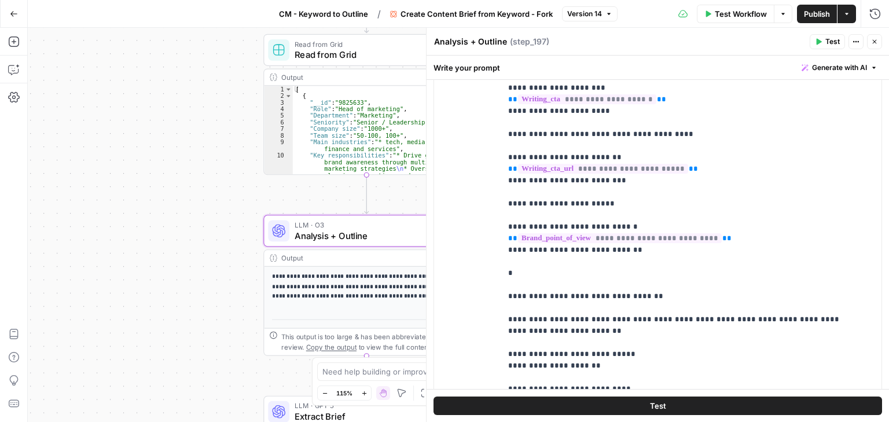
drag, startPoint x: 326, startPoint y: 231, endPoint x: 127, endPoint y: 215, distance: 199.8
click at [127, 215] on div "Workflow Set Inputs Inputs Google Search Perform Google Search Step 51 Output E…" at bounding box center [458, 225] width 861 height 394
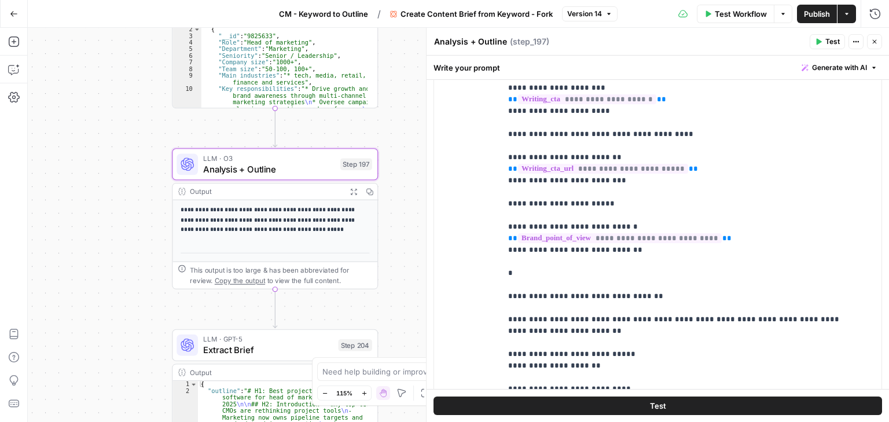
drag, startPoint x: 101, startPoint y: 247, endPoint x: 97, endPoint y: 218, distance: 28.7
click at [97, 218] on div "Workflow Set Inputs Inputs Google Search Perform Google Search Step 51 Output E…" at bounding box center [458, 225] width 861 height 394
drag, startPoint x: 95, startPoint y: 172, endPoint x: 525, endPoint y: 128, distance: 432.8
click at [95, 172] on div "Workflow Set Inputs Inputs Google Search Perform Google Search Step 51 Output E…" at bounding box center [458, 225] width 861 height 394
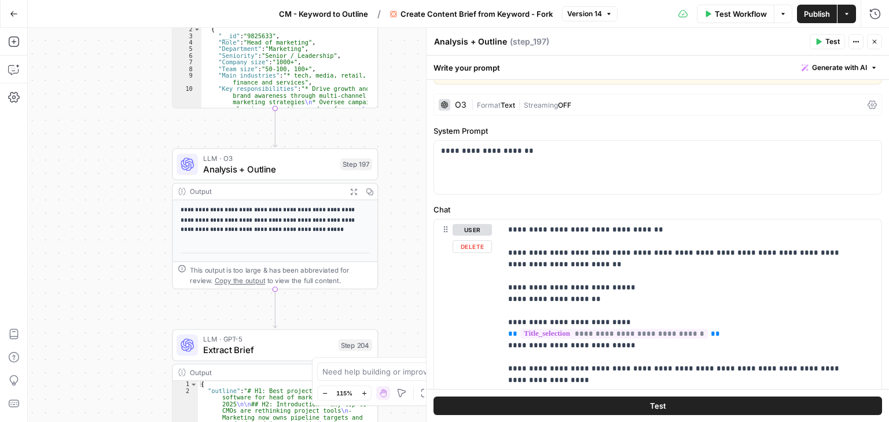
scroll to position [16, 0]
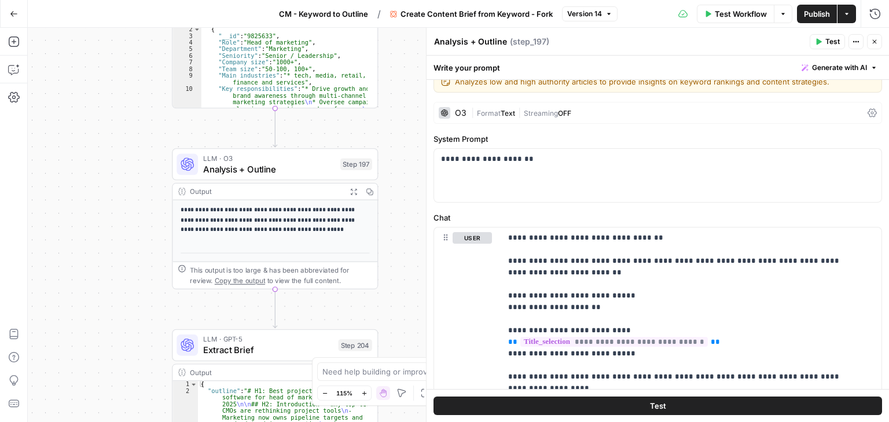
click at [102, 169] on div "Workflow Set Inputs Inputs Google Search Perform Google Search Step 51 Output E…" at bounding box center [458, 225] width 861 height 394
click at [146, 131] on div "Workflow Set Inputs Inputs Google Search Perform Google Search Step 51 Output E…" at bounding box center [458, 225] width 861 height 394
click at [159, 126] on div "Workflow Set Inputs Inputs Google Search Perform Google Search Step 51 Output E…" at bounding box center [458, 225] width 861 height 394
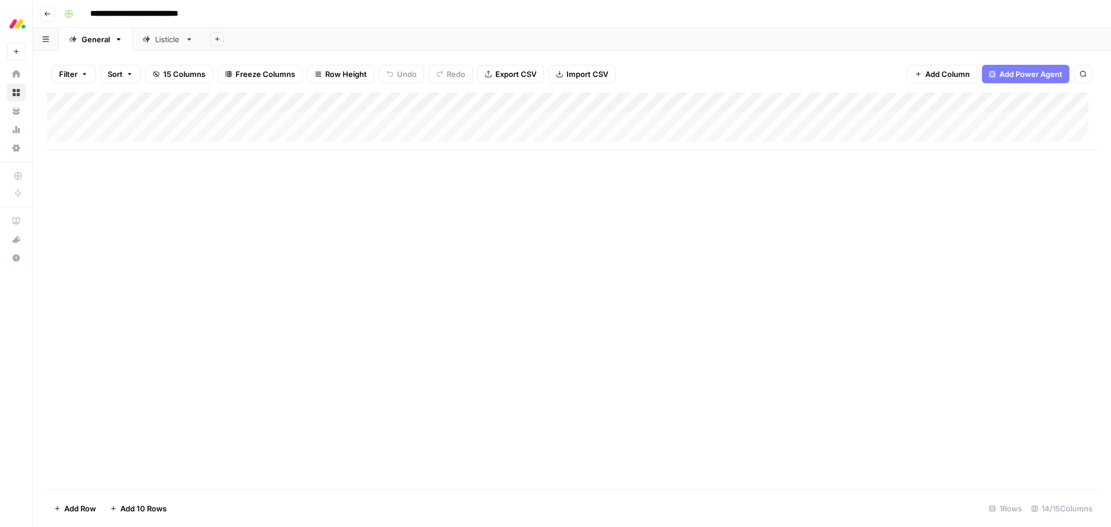
click at [288, 229] on div "Add Column" at bounding box center [572, 291] width 1050 height 397
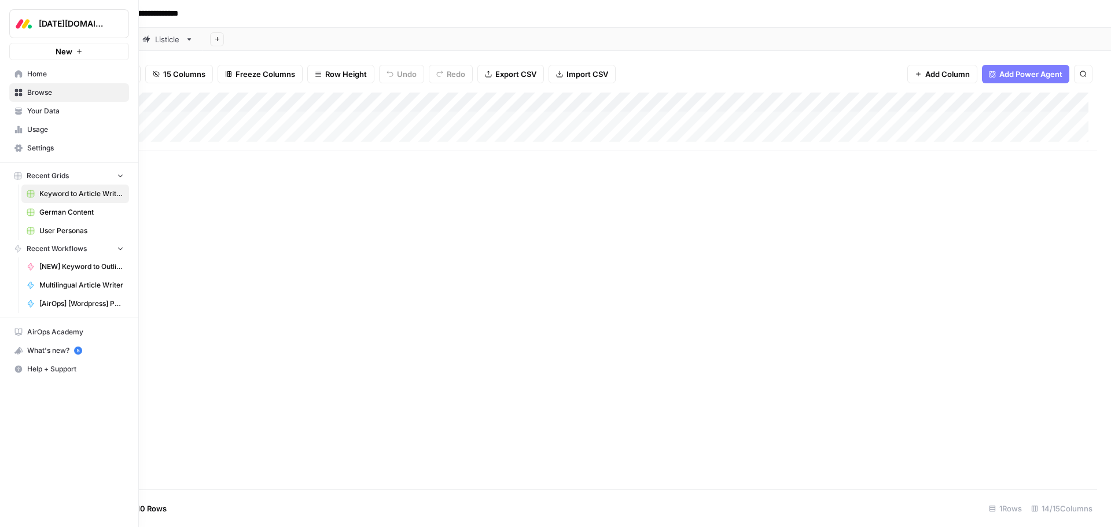
click at [34, 89] on span "Browse" at bounding box center [75, 92] width 97 height 10
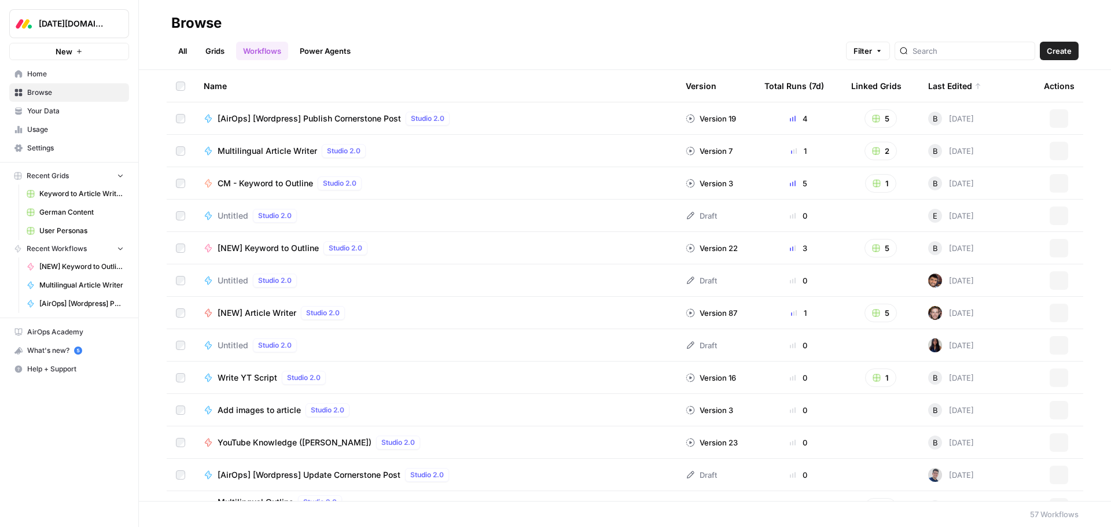
click at [222, 53] on link "Grids" at bounding box center [215, 51] width 33 height 19
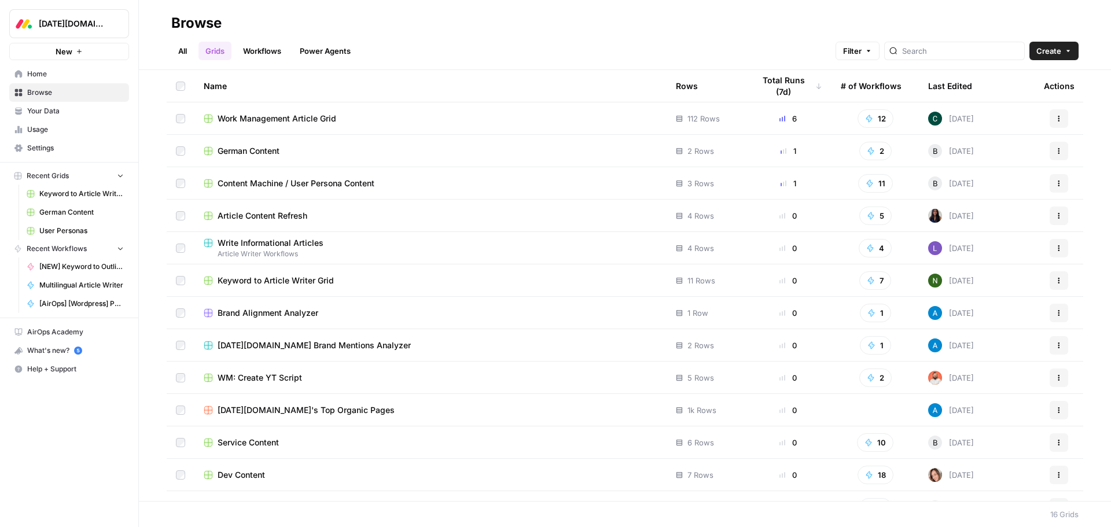
click at [245, 121] on span "Work Management Article Grid" at bounding box center [277, 119] width 119 height 12
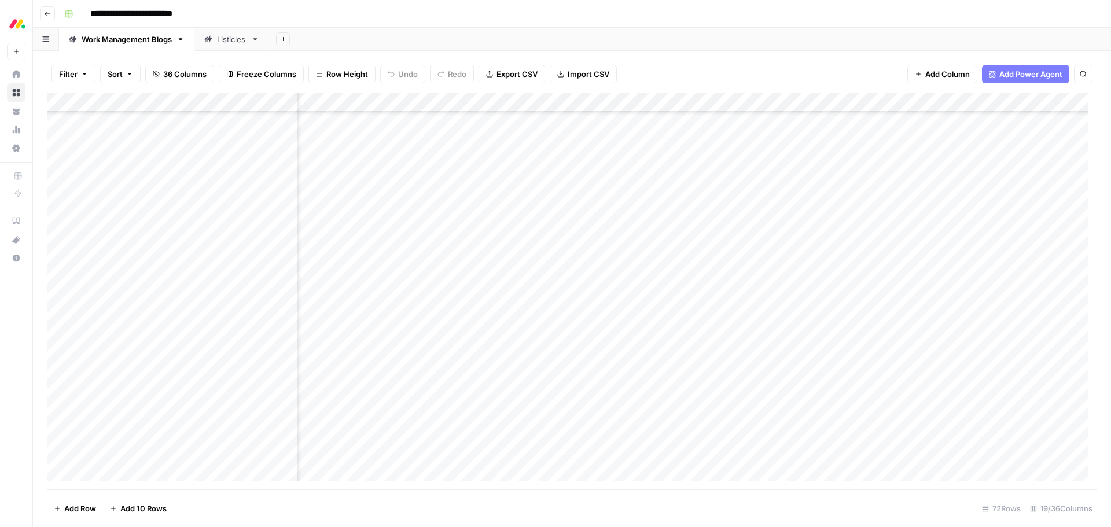
scroll to position [289, 1140]
click at [362, 305] on div "Add Column" at bounding box center [572, 291] width 1050 height 397
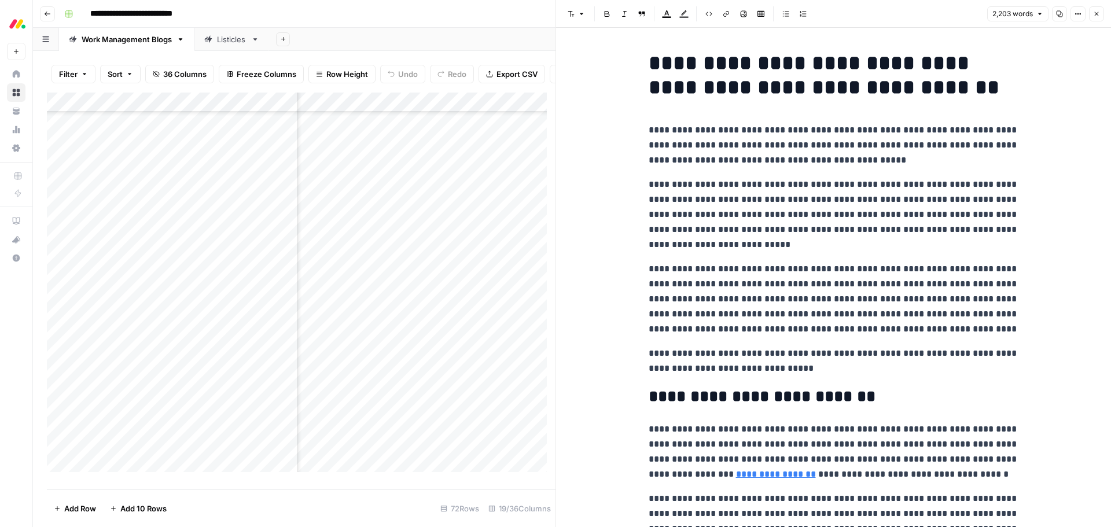
click at [897, 330] on p "**********" at bounding box center [834, 299] width 370 height 75
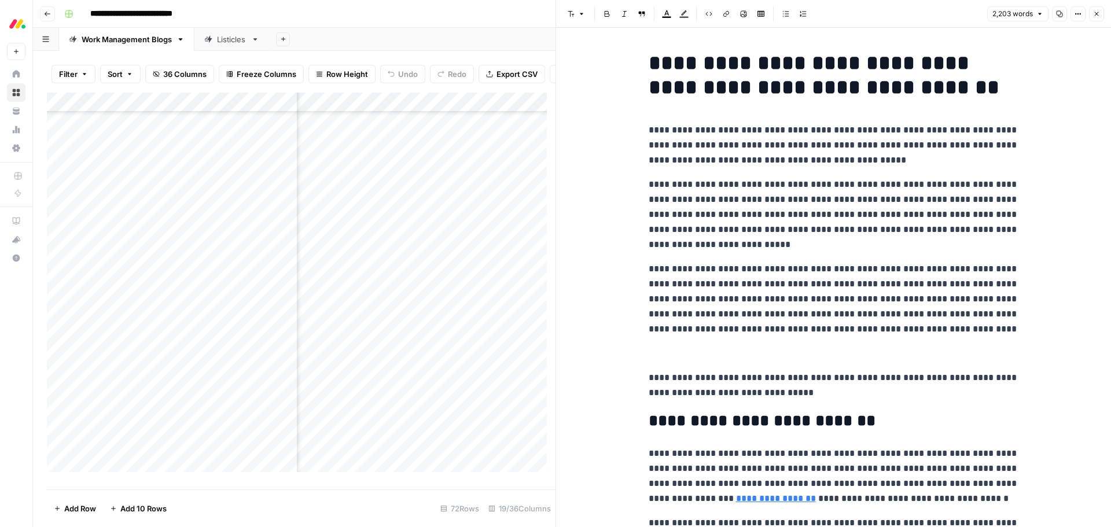
scroll to position [181, 0]
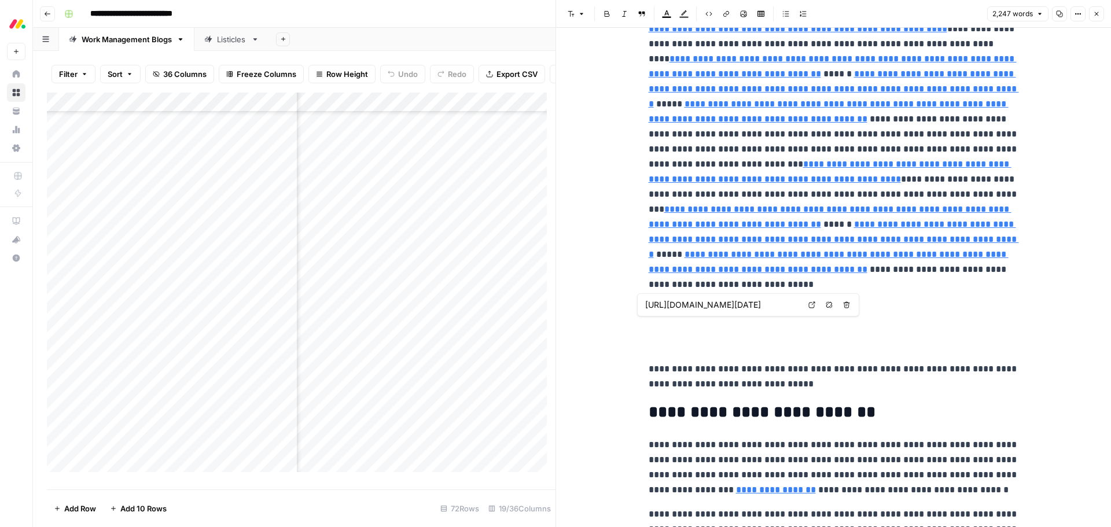
type input "https://res.cloudinary.com/monday-blogs/w_300,h_54,c_fit/fl_lossy,f_auto,q_auto…"
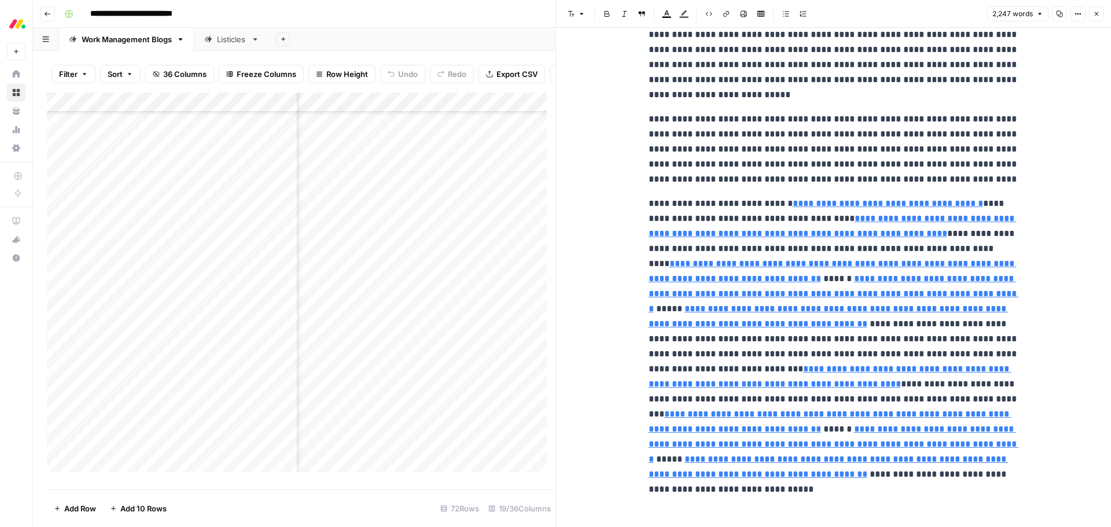
scroll to position [123, 0]
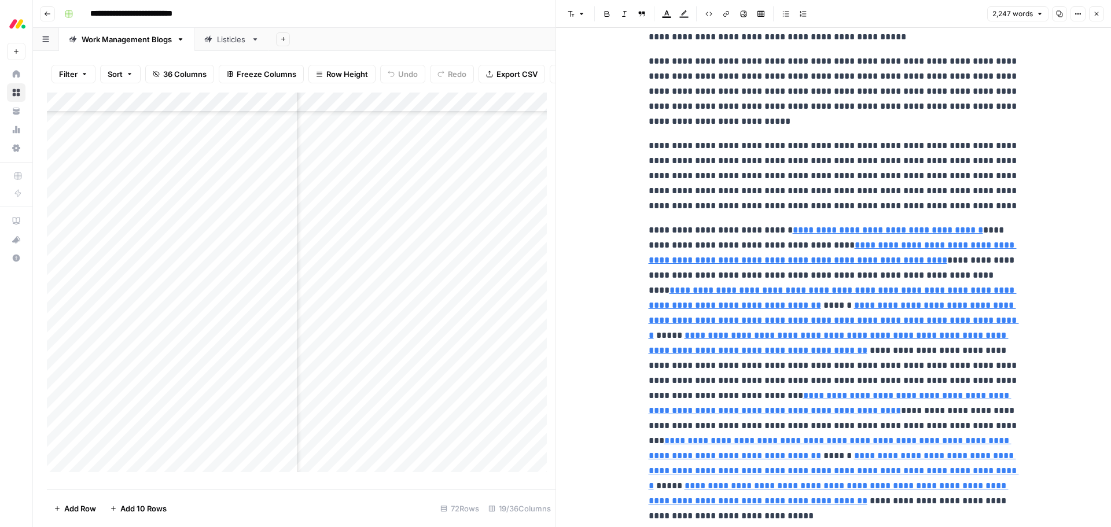
click at [1092, 10] on button "Close" at bounding box center [1096, 13] width 15 height 15
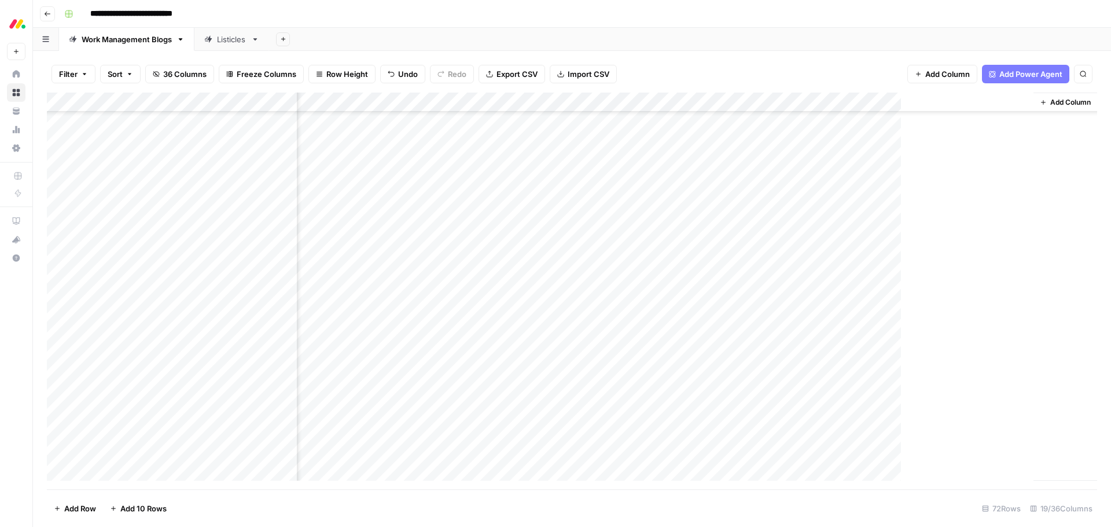
scroll to position [289, 1126]
click at [787, 304] on div "Add Column" at bounding box center [572, 291] width 1050 height 397
click at [732, 307] on div "Add Column" at bounding box center [572, 291] width 1050 height 397
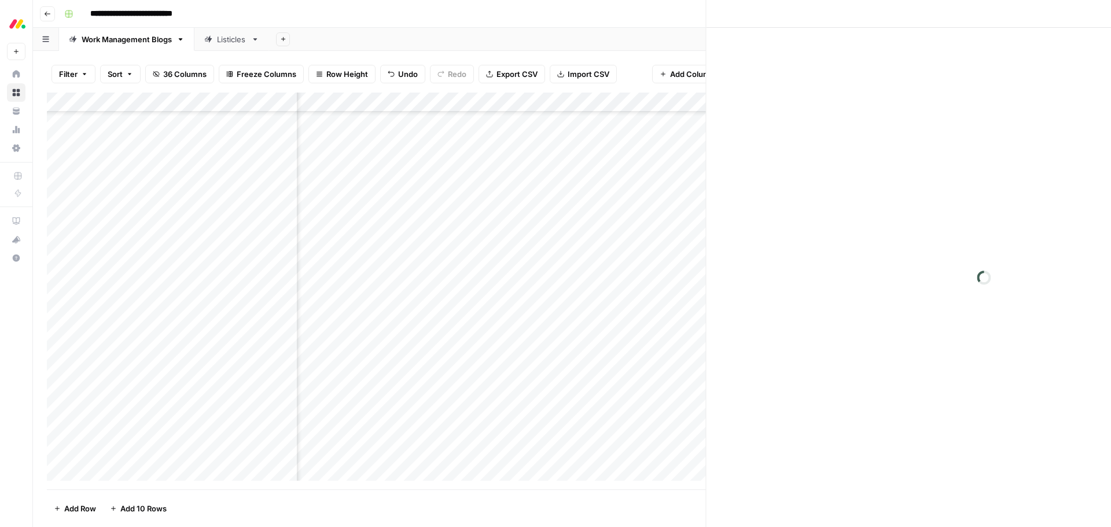
click at [732, 307] on div at bounding box center [731, 303] width 142 height 21
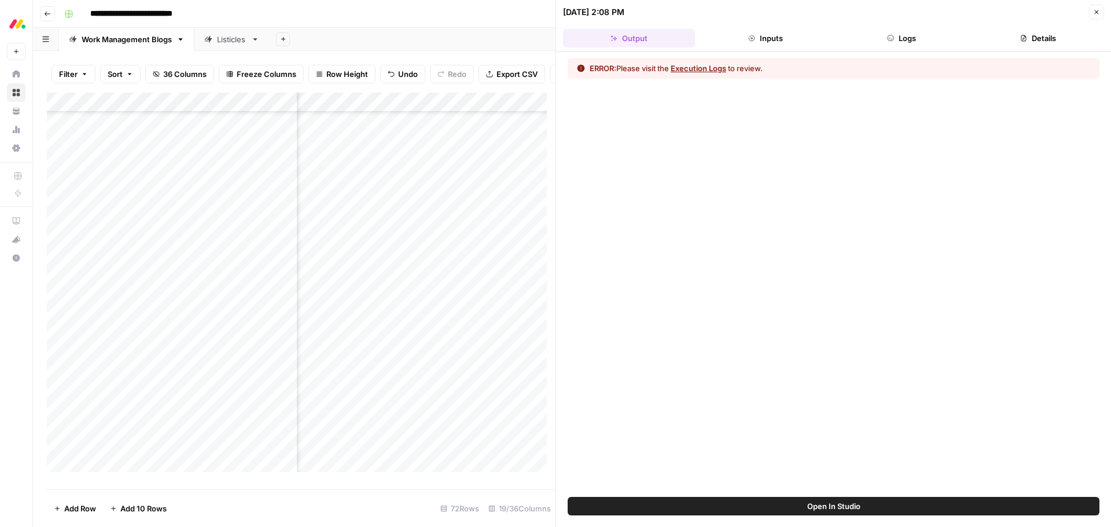
click at [692, 72] on button "Execution Logs" at bounding box center [699, 69] width 56 height 12
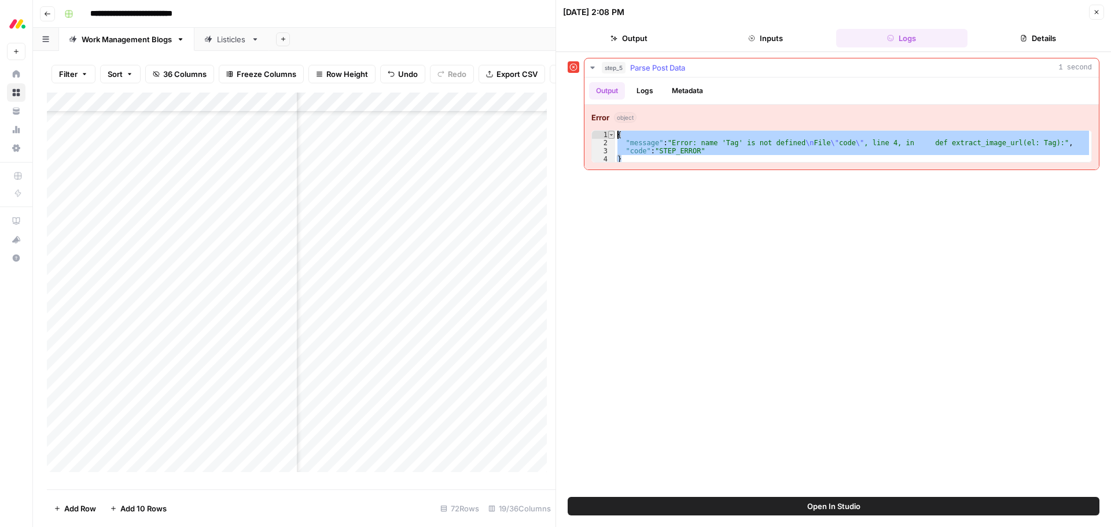
drag, startPoint x: 642, startPoint y: 156, endPoint x: 614, endPoint y: 133, distance: 36.2
click at [614, 133] on div "* 1 2 3 4 { "message" : "Error: name 'Tag' is not defined \n File \" code \" , …" at bounding box center [841, 146] width 501 height 32
type textarea "**********"
click at [1101, 12] on button "Close" at bounding box center [1096, 12] width 15 height 15
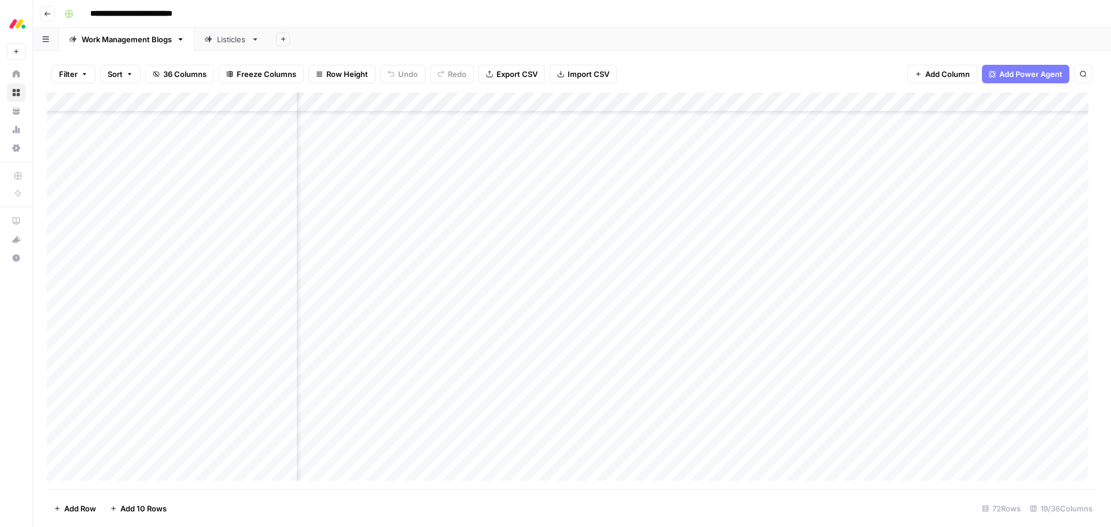
scroll to position [201, 930]
click at [986, 395] on div "Add Column" at bounding box center [572, 291] width 1050 height 397
click at [912, 390] on div "Add Column" at bounding box center [572, 291] width 1050 height 397
click at [912, 390] on body "**********" at bounding box center [555, 263] width 1111 height 527
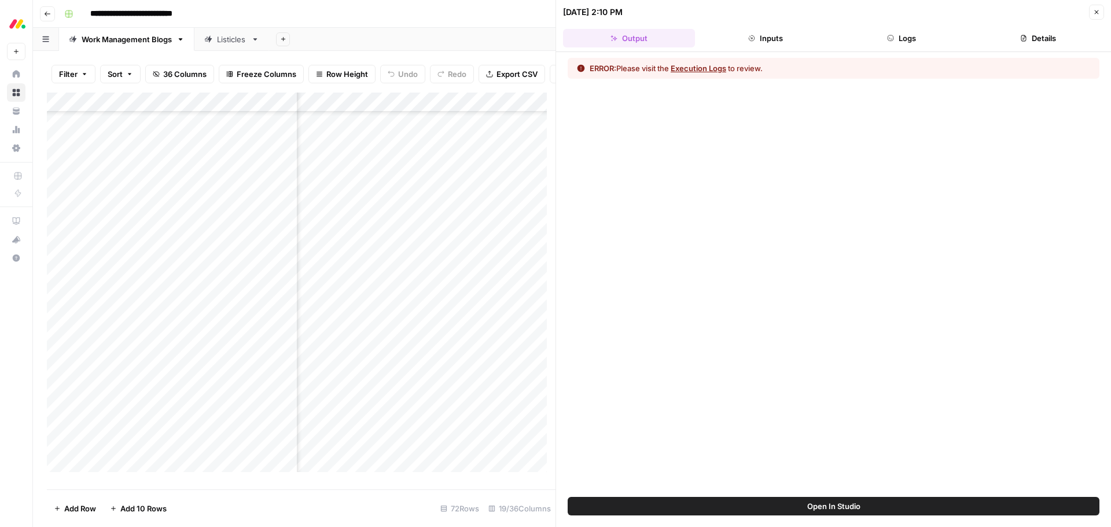
click at [690, 68] on button "Execution Logs" at bounding box center [699, 69] width 56 height 12
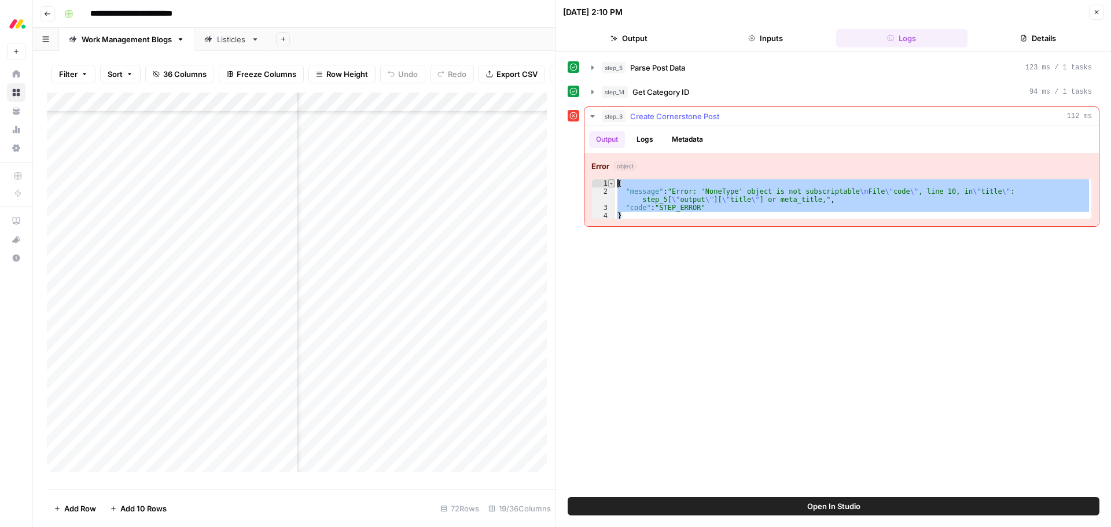
drag, startPoint x: 629, startPoint y: 214, endPoint x: 613, endPoint y: 179, distance: 37.8
click at [613, 179] on div "* 1 2 3 4 { "message" : "Error: 'NoneType' object is not subscriptable \n File …" at bounding box center [841, 199] width 501 height 41
type textarea "**********"
drag, startPoint x: 1098, startPoint y: 14, endPoint x: 1093, endPoint y: 30, distance: 16.5
click at [1098, 14] on icon "button" at bounding box center [1097, 12] width 4 height 4
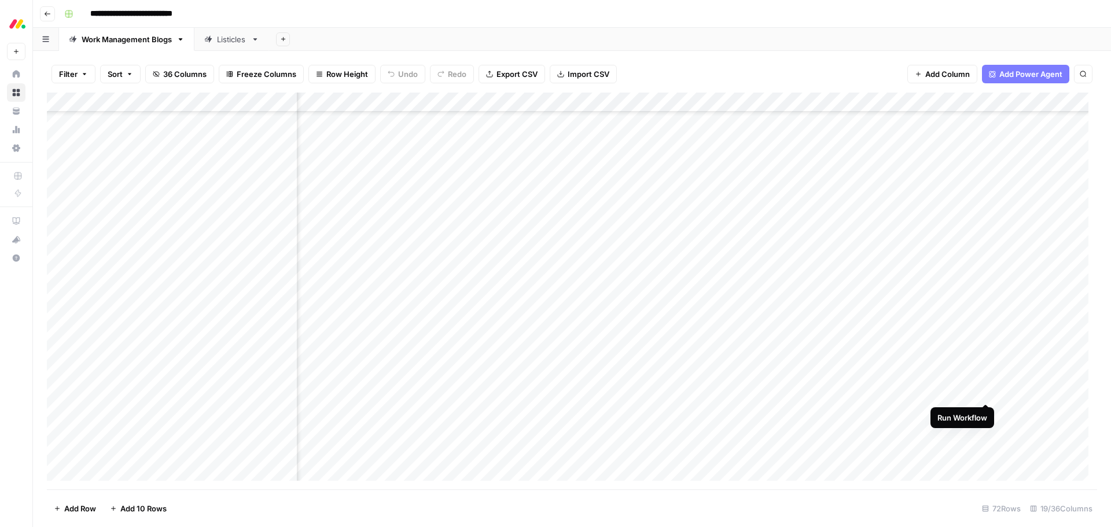
click at [986, 391] on div "Add Column" at bounding box center [572, 291] width 1050 height 397
click at [983, 392] on div "Add Column" at bounding box center [572, 291] width 1050 height 397
click at [576, 396] on div "Add Column" at bounding box center [572, 291] width 1050 height 397
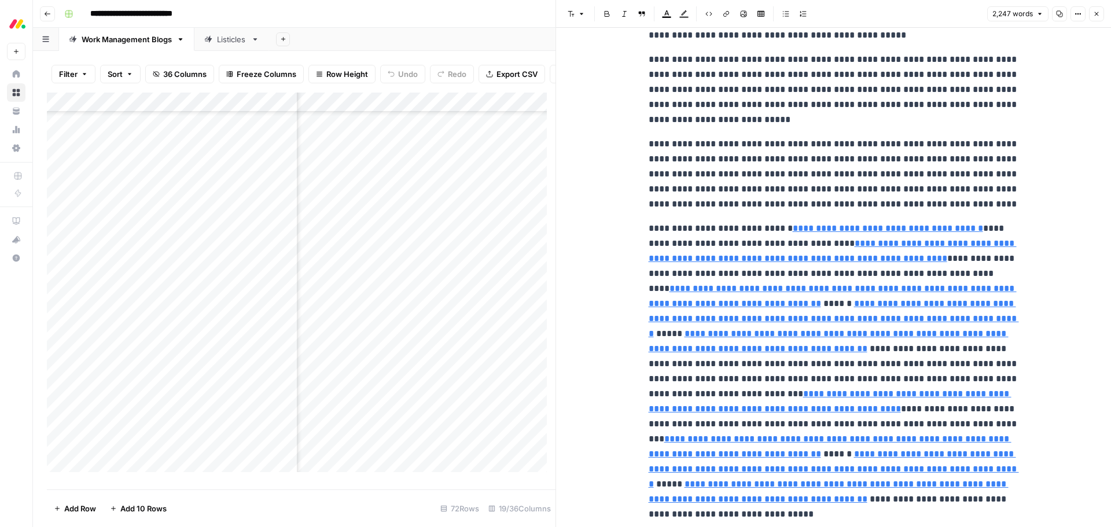
scroll to position [174, 0]
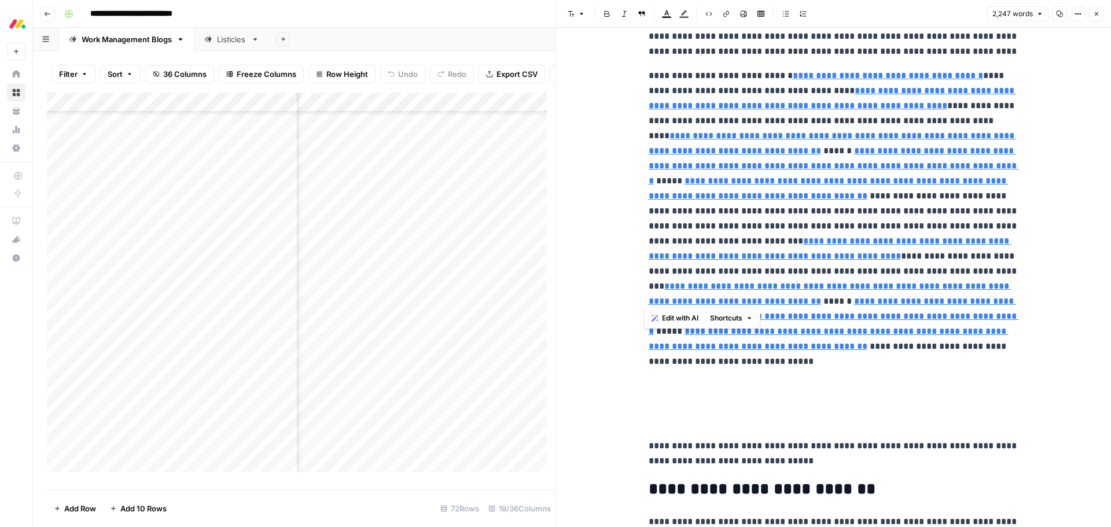
type input "https://res.cloudinary.com/monday-blogs/fl_lossy,f_auto,q_auto/wp-blog/2022/02/…"
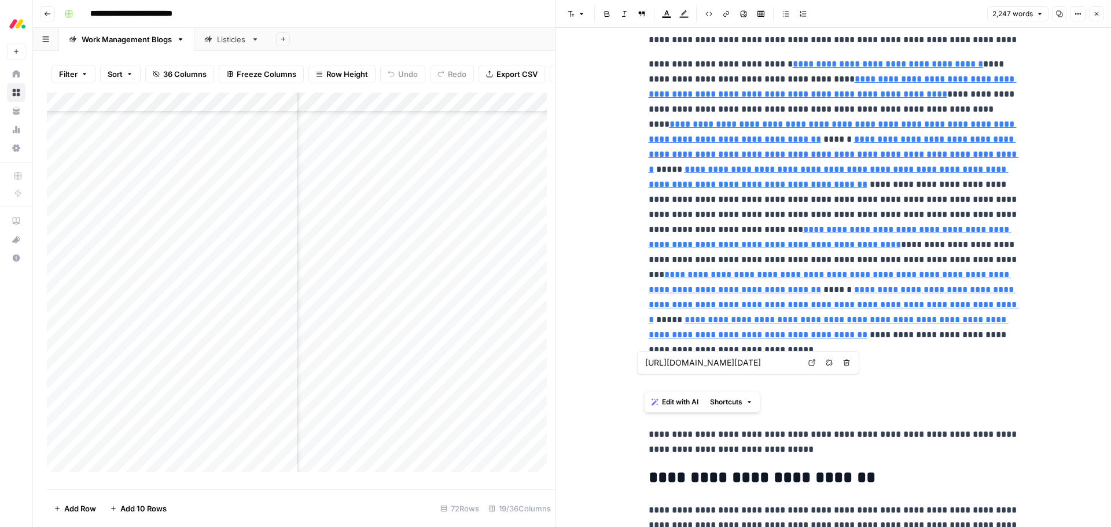
type input "https://res.cloudinary.com/monday-blogs/w_768,h_139,c_fit/fl_lossy,f_auto,q_aut…"
drag, startPoint x: 645, startPoint y: 241, endPoint x: 913, endPoint y: 410, distance: 316.3
click at [913, 410] on p "**********" at bounding box center [834, 237] width 370 height 361
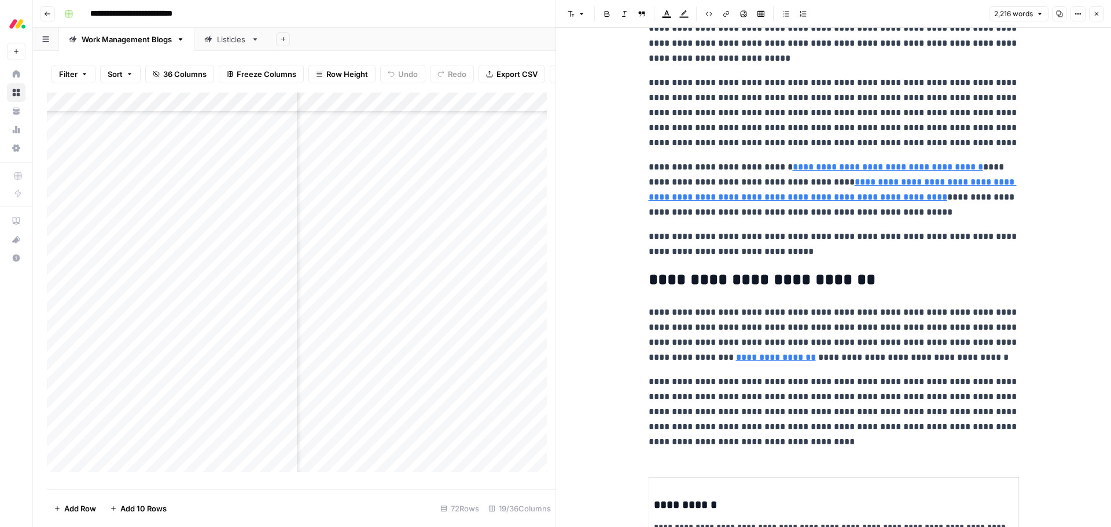
scroll to position [174, 0]
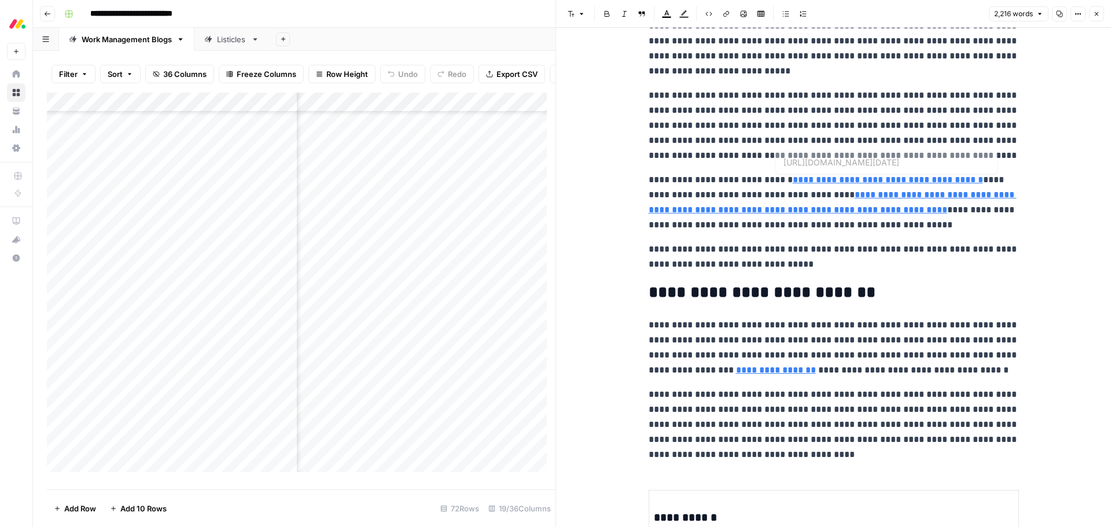
type input "https://res.cloudinary.com/monday-blogs/fl_lossy,f_auto,q_auto/wp-blog/2022/02/…"
click at [1093, 11] on icon "button" at bounding box center [1096, 13] width 7 height 7
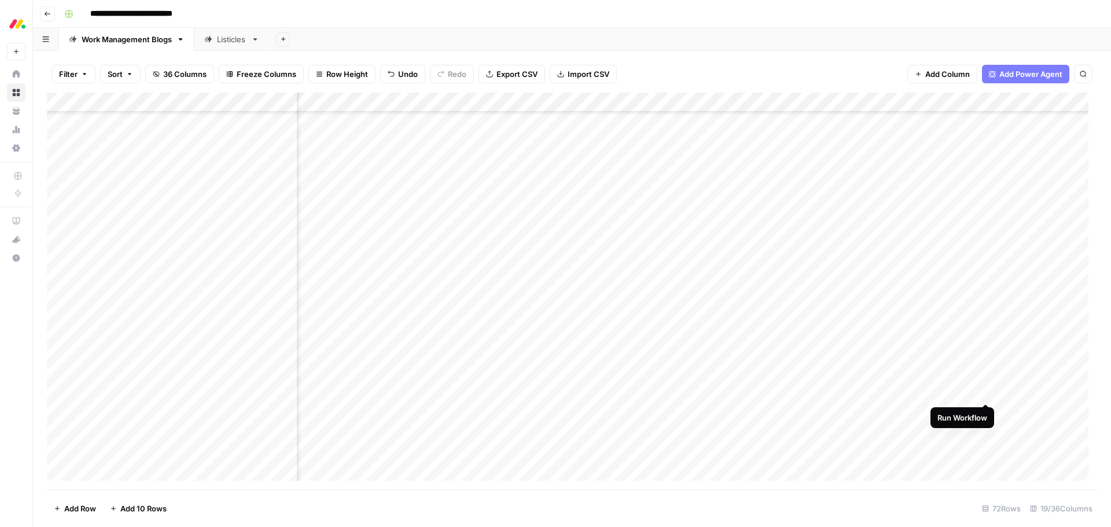
click at [984, 391] on div "Add Column" at bounding box center [572, 291] width 1050 height 397
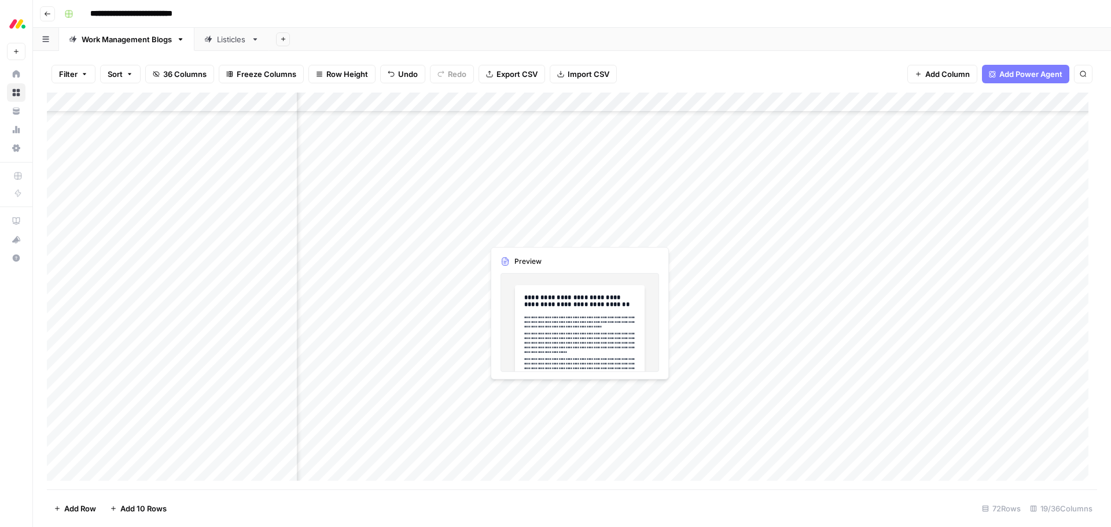
click at [568, 388] on div "Add Column" at bounding box center [572, 291] width 1050 height 397
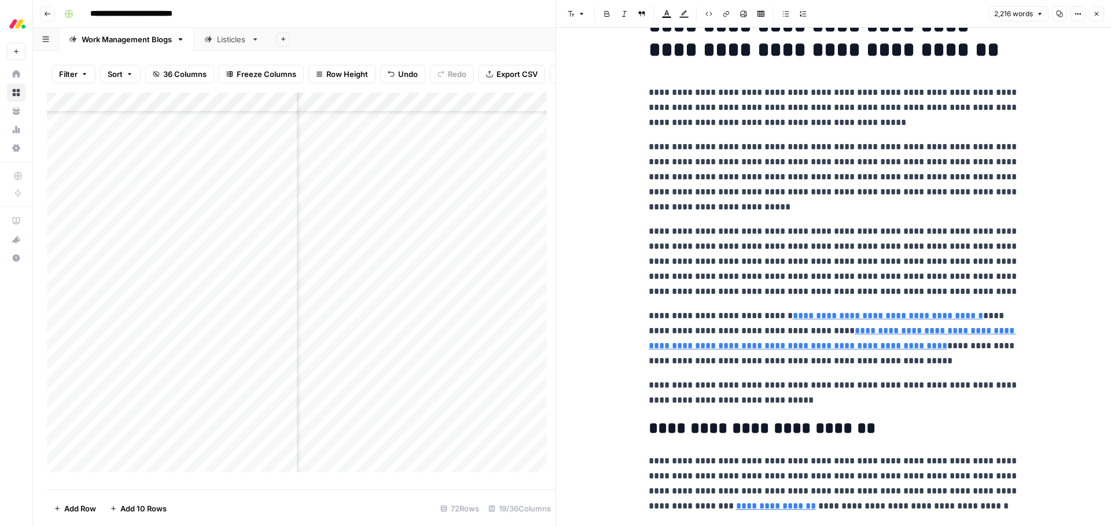
scroll to position [58, 0]
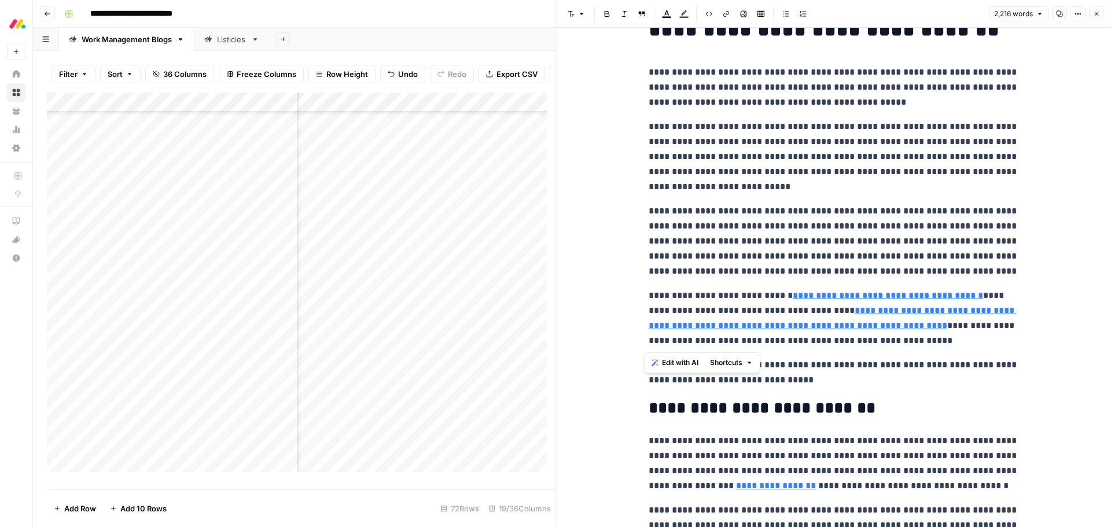
drag, startPoint x: 1003, startPoint y: 340, endPoint x: 644, endPoint y: 300, distance: 361.1
click at [649, 300] on p "**********" at bounding box center [834, 318] width 370 height 60
click at [897, 269] on p "**********" at bounding box center [834, 241] width 370 height 75
click at [1101, 12] on button "Close" at bounding box center [1096, 13] width 15 height 15
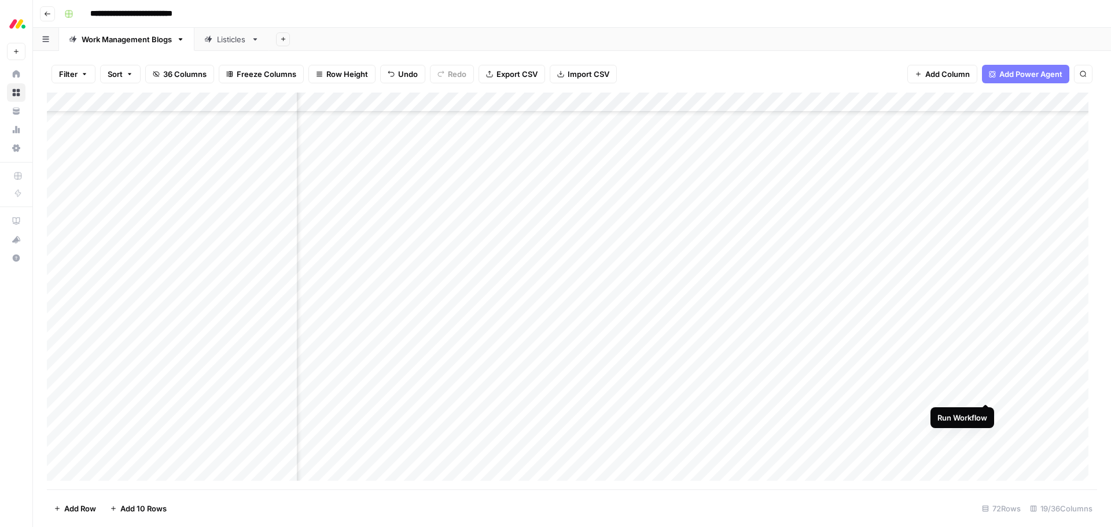
click at [986, 392] on div "Add Column" at bounding box center [572, 291] width 1050 height 397
click at [919, 102] on div "Add Column" at bounding box center [572, 291] width 1050 height 397
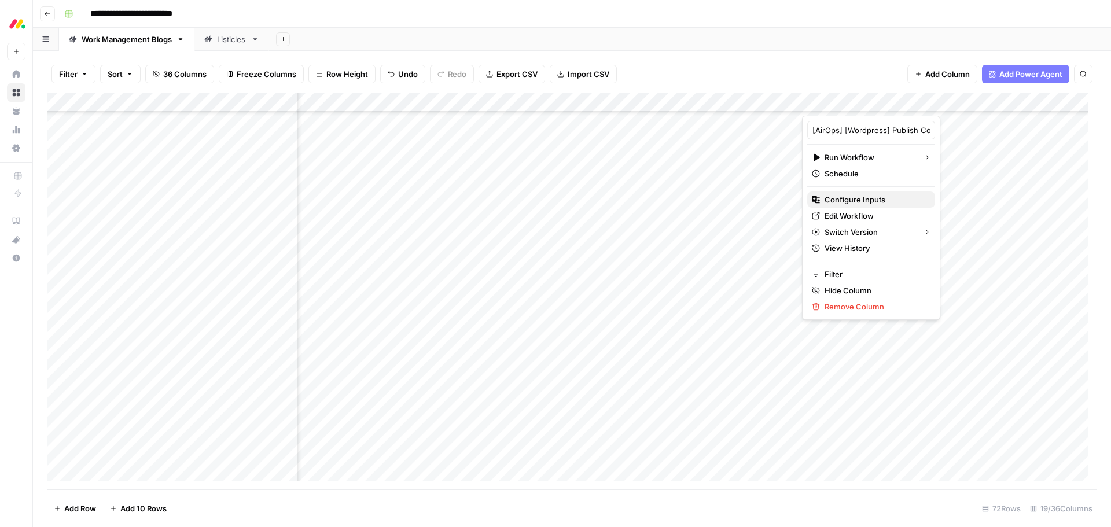
click at [860, 197] on span "Configure Inputs" at bounding box center [875, 200] width 101 height 12
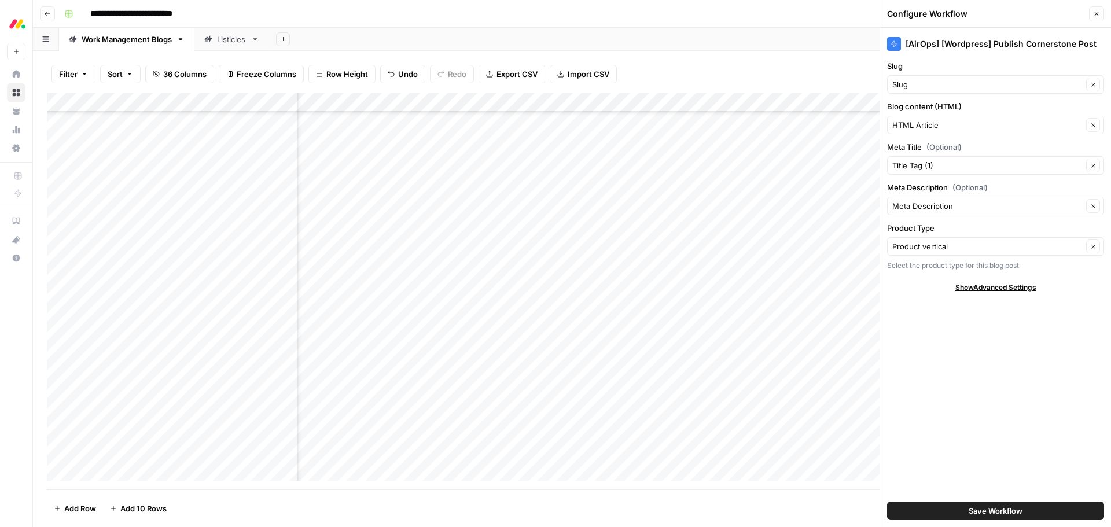
click at [1100, 13] on icon "button" at bounding box center [1096, 13] width 7 height 7
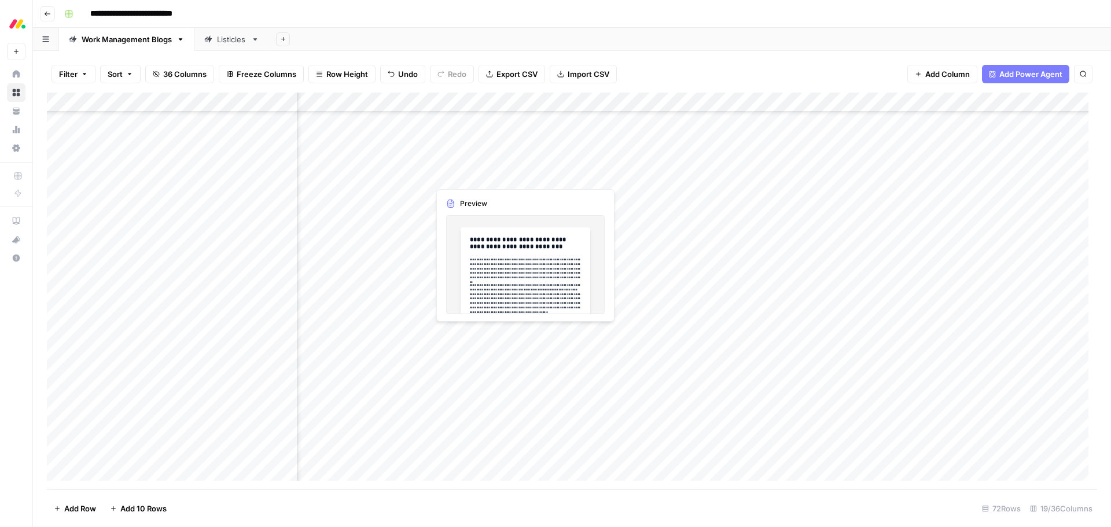
scroll to position [201, 984]
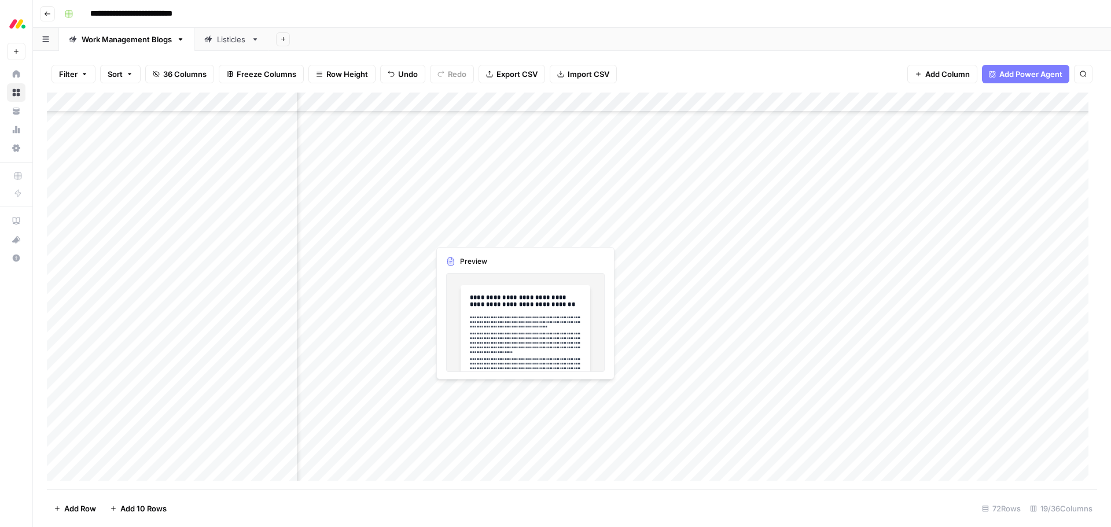
click at [497, 398] on div "Add Column" at bounding box center [572, 291] width 1050 height 397
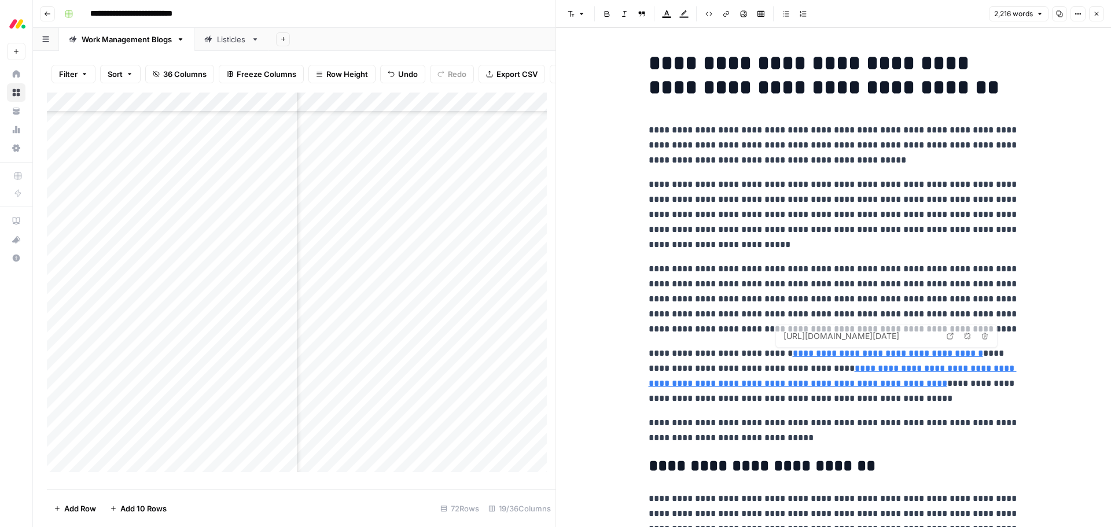
type input "[URL][DOMAIN_NAME][DATE]"
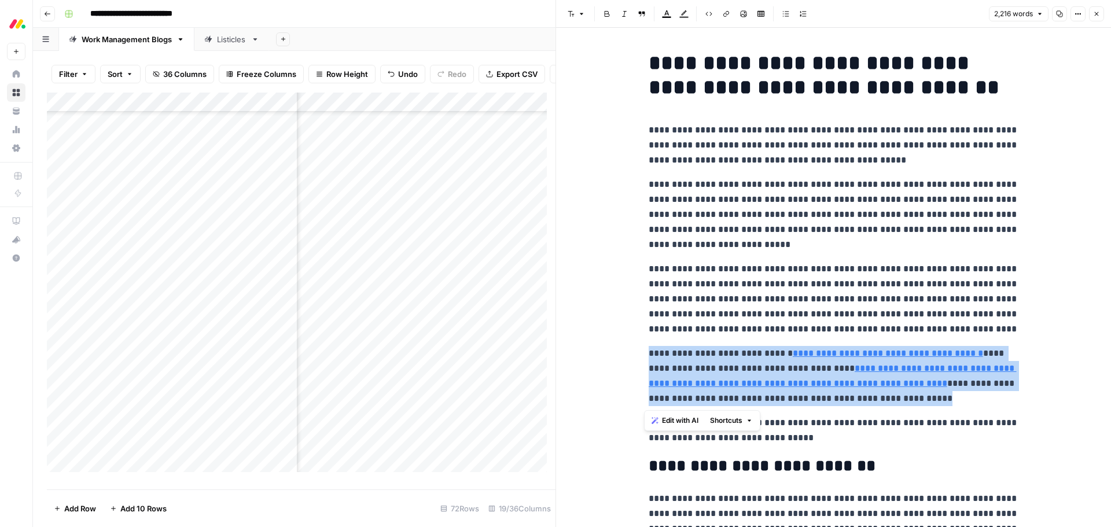
drag, startPoint x: 998, startPoint y: 399, endPoint x: 644, endPoint y: 350, distance: 357.0
click at [649, 350] on p "**********" at bounding box center [834, 376] width 370 height 60
copy p "**********"
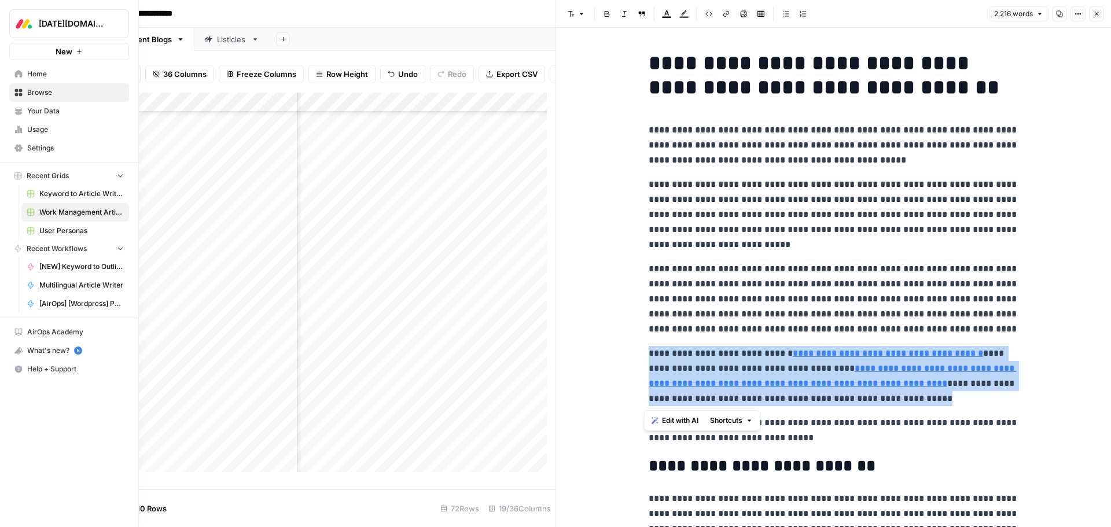
scroll to position [201, 984]
click at [41, 107] on span "Your Data" at bounding box center [75, 111] width 97 height 10
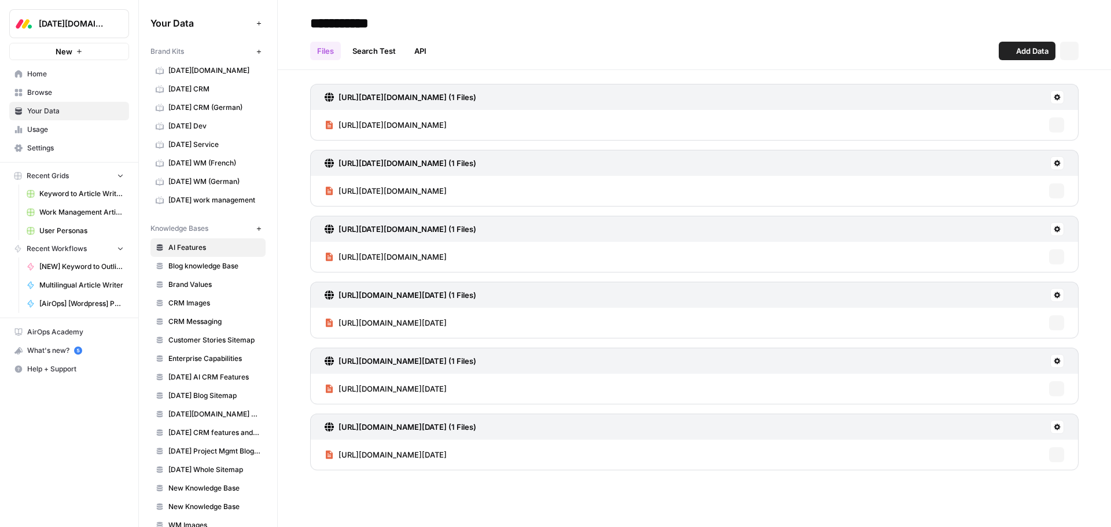
click at [47, 95] on span "Browse" at bounding box center [75, 92] width 97 height 10
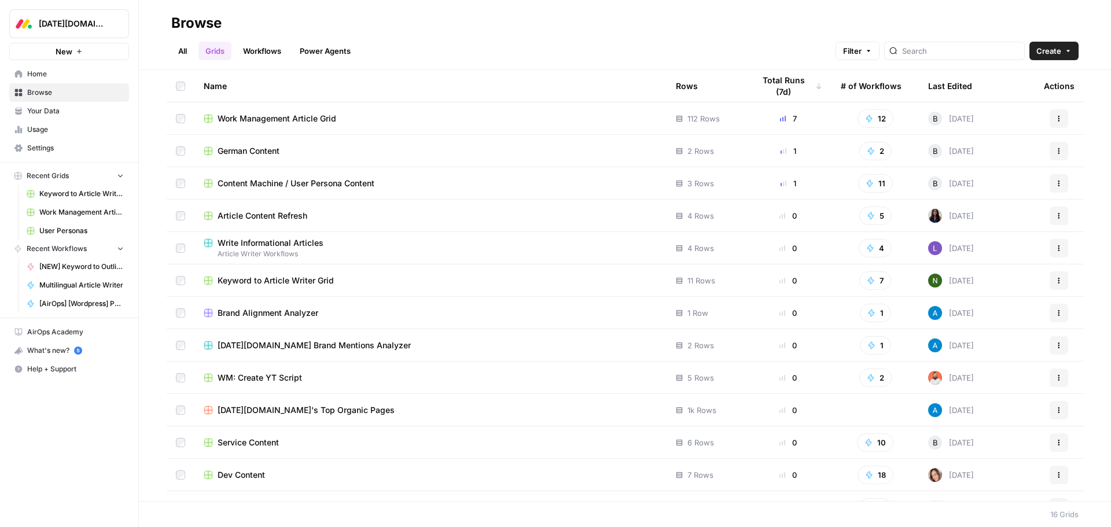
click at [356, 180] on span "Content Machine / User Persona Content" at bounding box center [296, 184] width 157 height 12
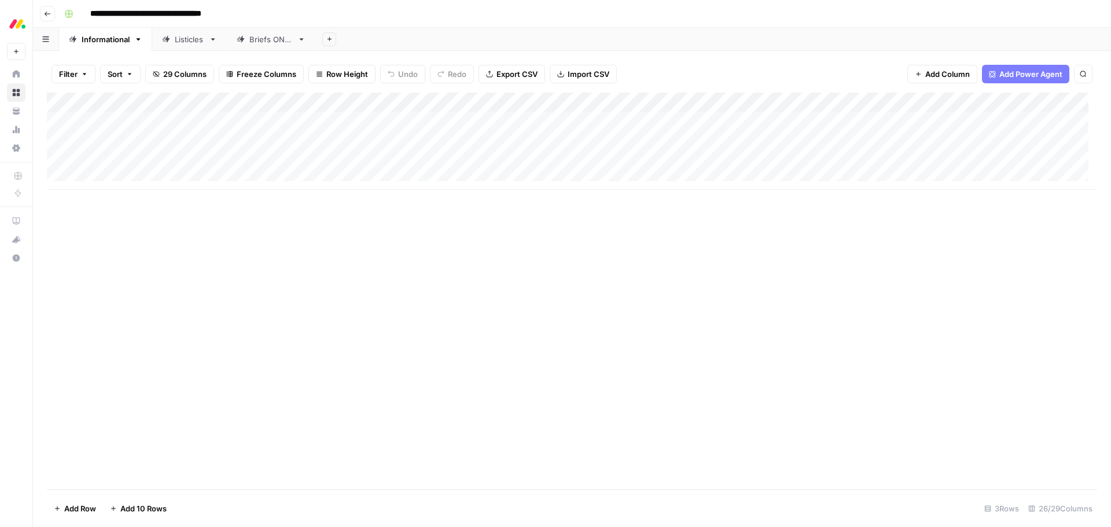
click at [735, 284] on div "Add Column" at bounding box center [572, 291] width 1050 height 397
click at [728, 121] on div "Add Column" at bounding box center [572, 141] width 1050 height 97
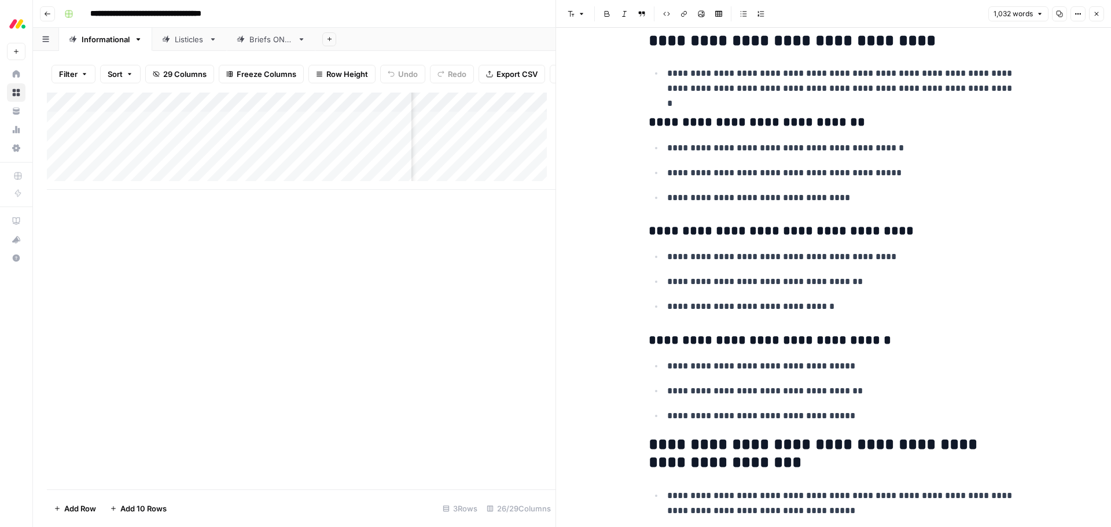
scroll to position [1447, 0]
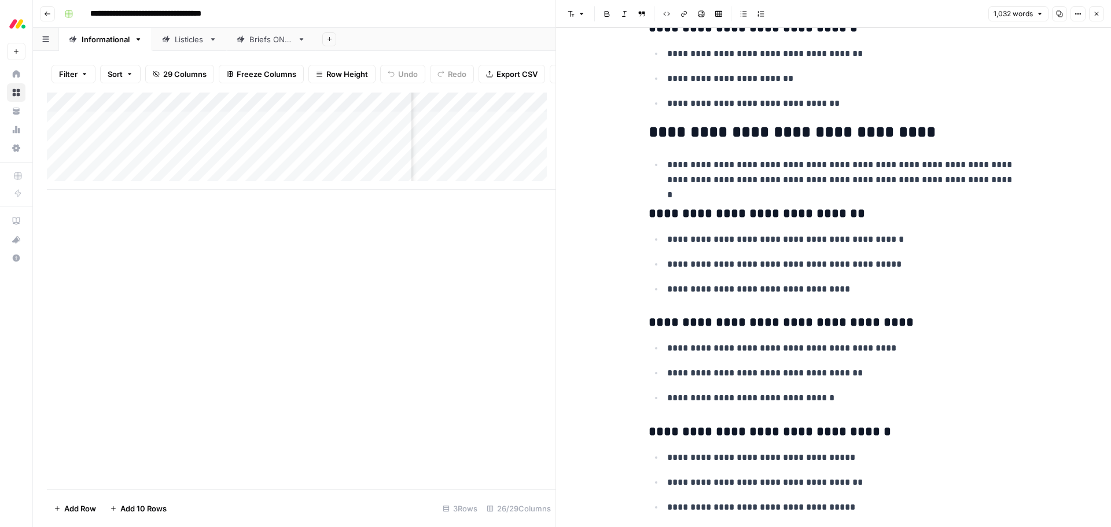
click at [1097, 17] on button "Close" at bounding box center [1096, 13] width 15 height 15
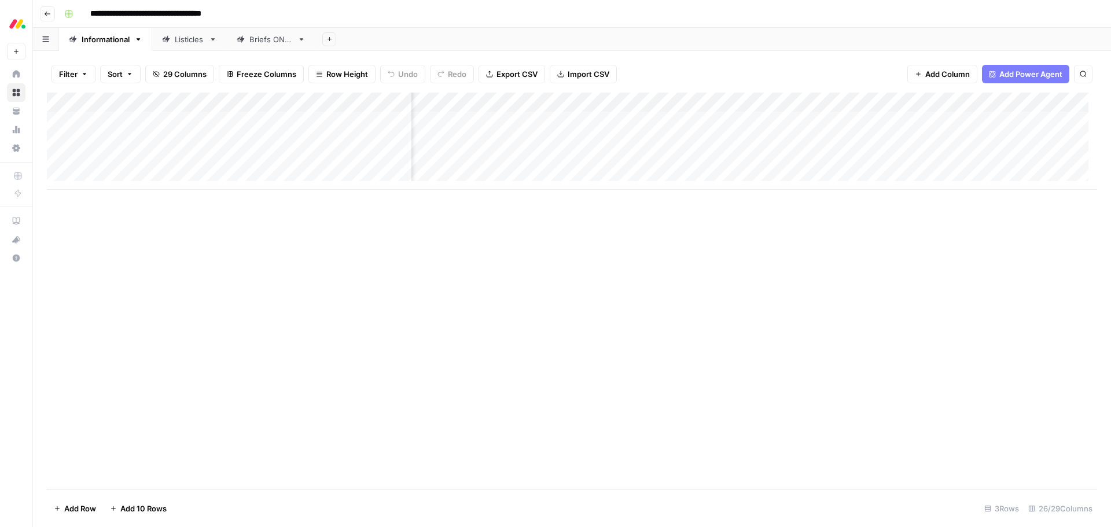
scroll to position [0, 144]
